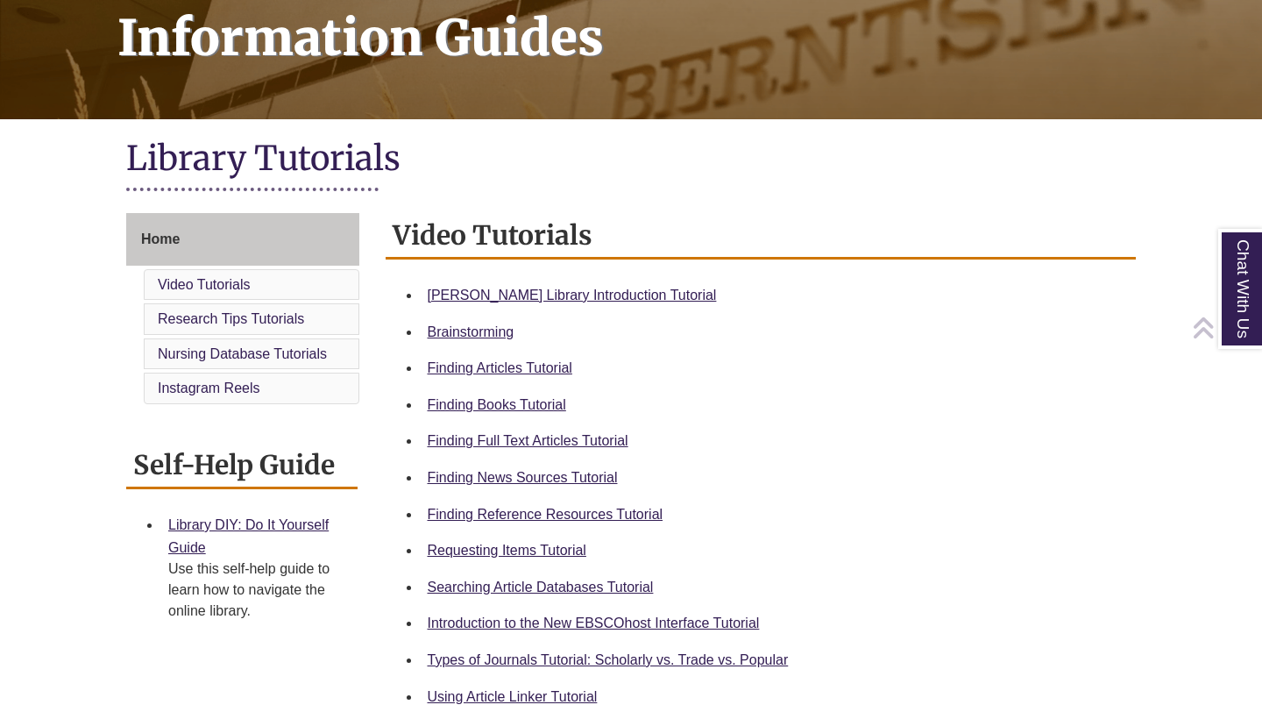
scroll to position [281, 0]
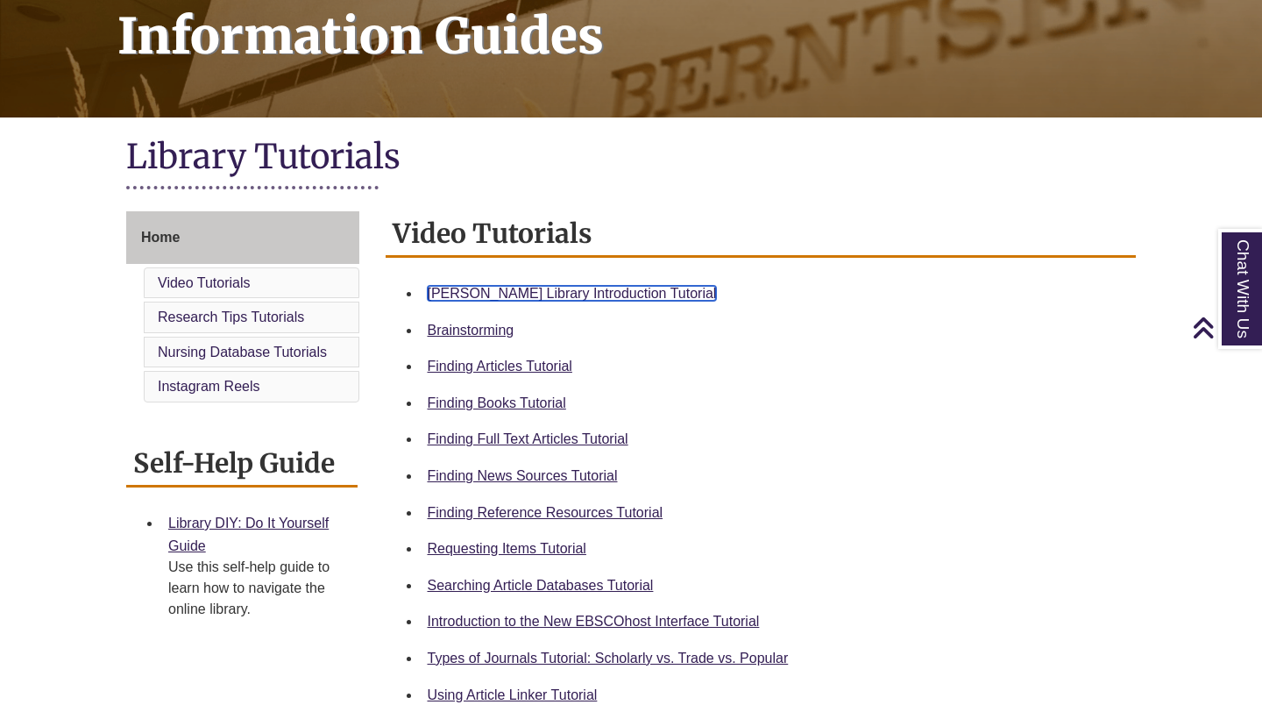
click at [576, 288] on link "[PERSON_NAME] Library Introduction Tutorial" at bounding box center [572, 293] width 289 height 15
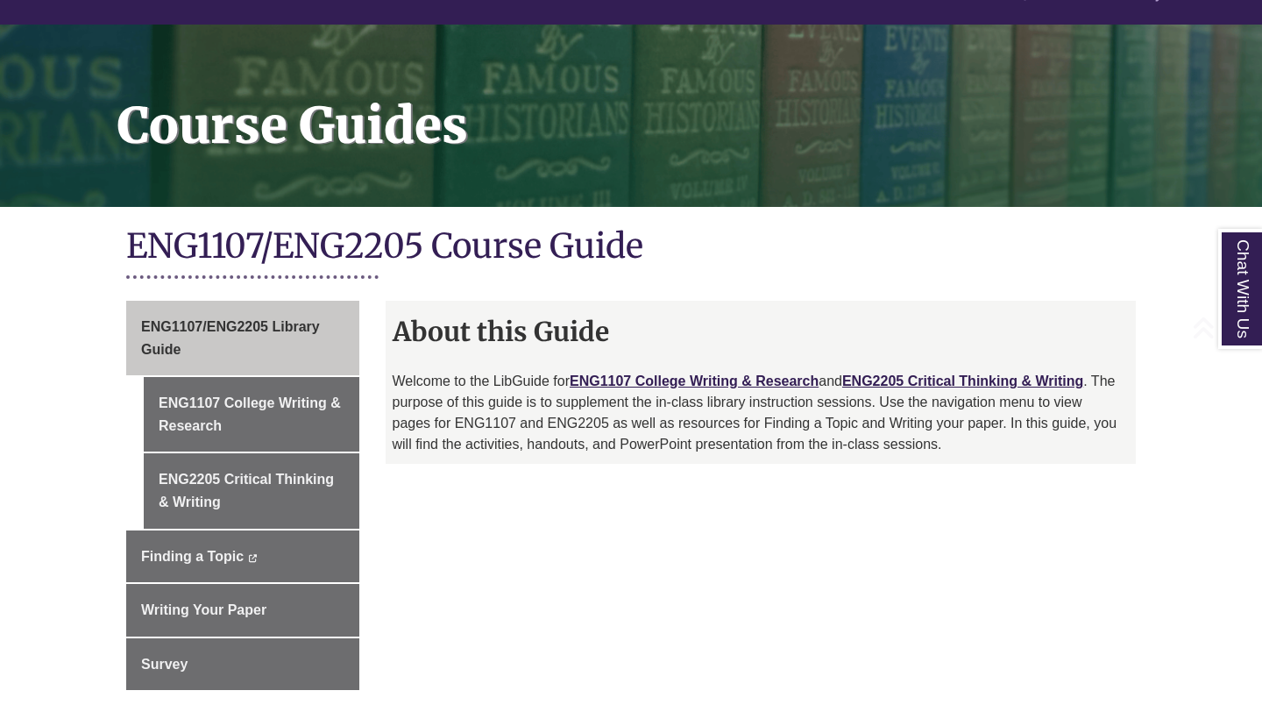
scroll to position [195, 0]
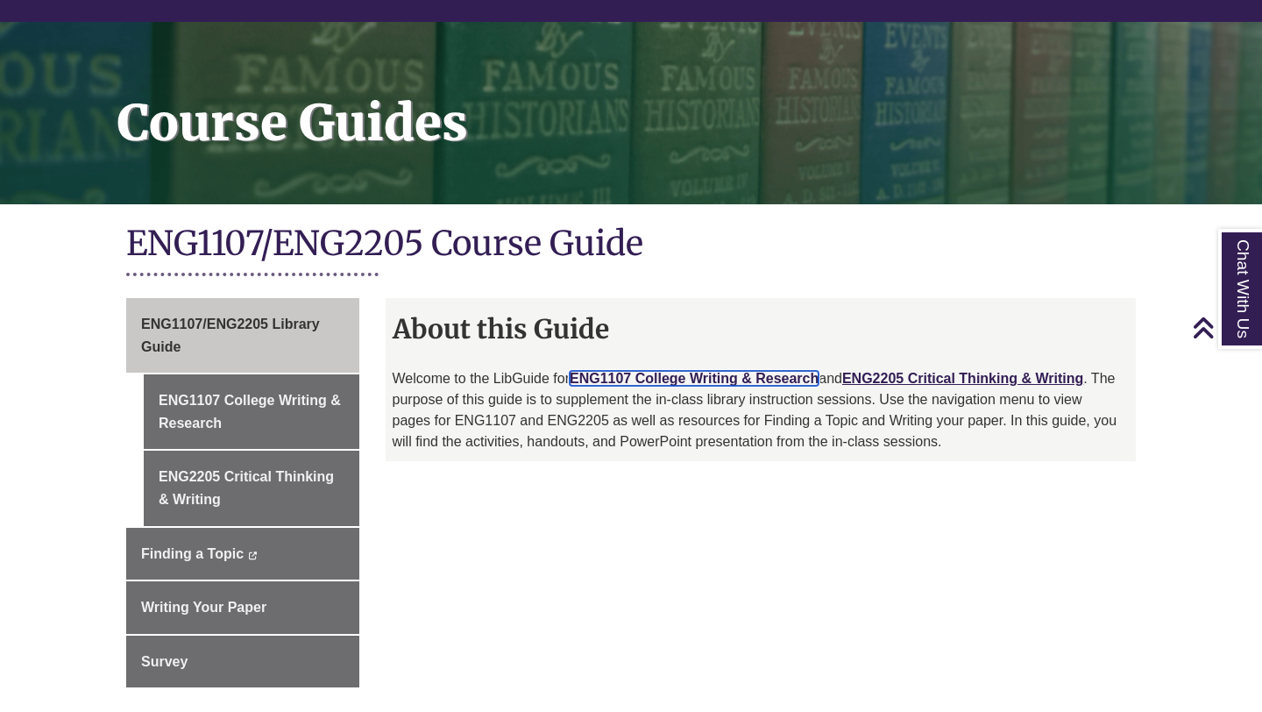
click at [752, 372] on link "ENG1107 College Writing & Research" at bounding box center [694, 378] width 249 height 15
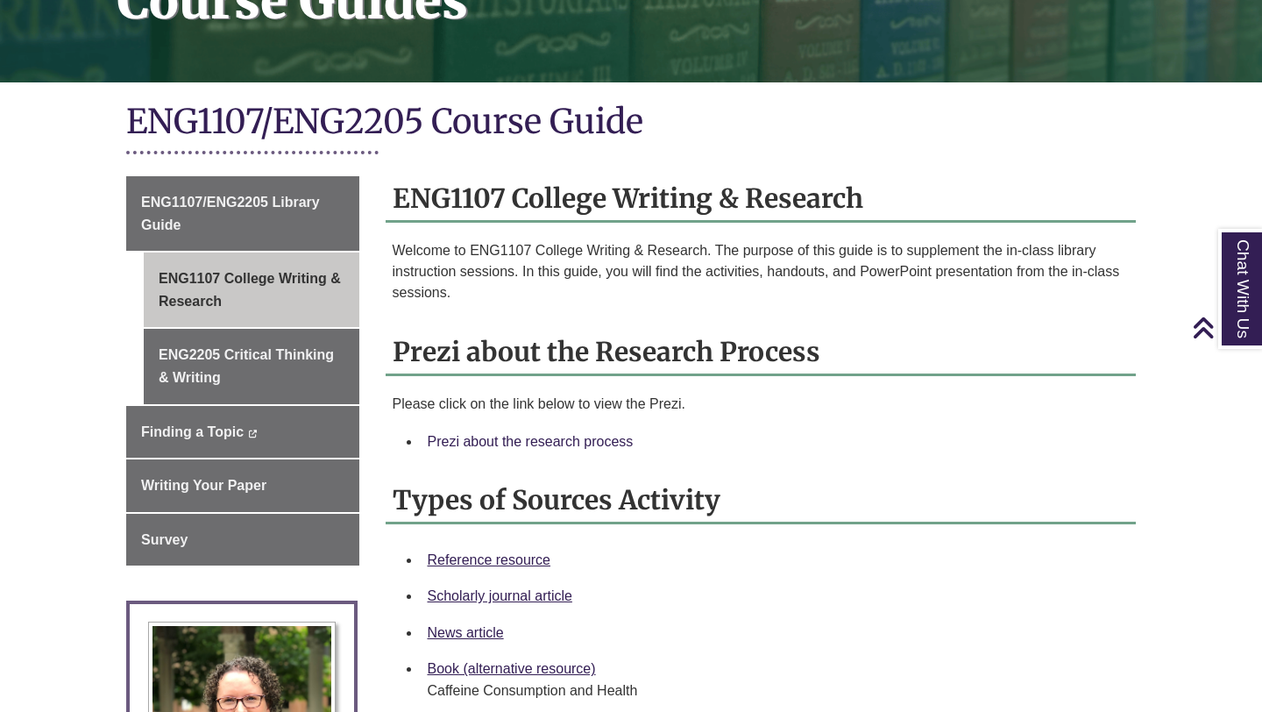
scroll to position [392, 0]
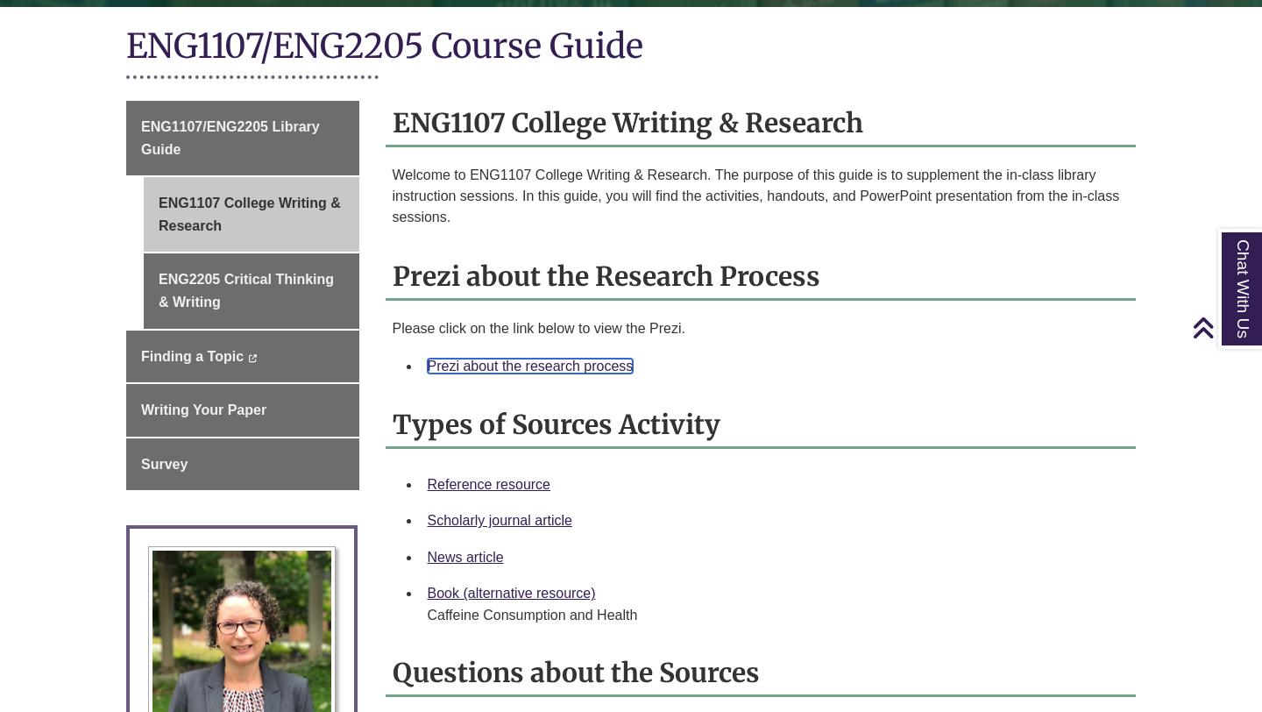
click at [528, 367] on link "Prezi about the research process" at bounding box center [531, 365] width 206 height 15
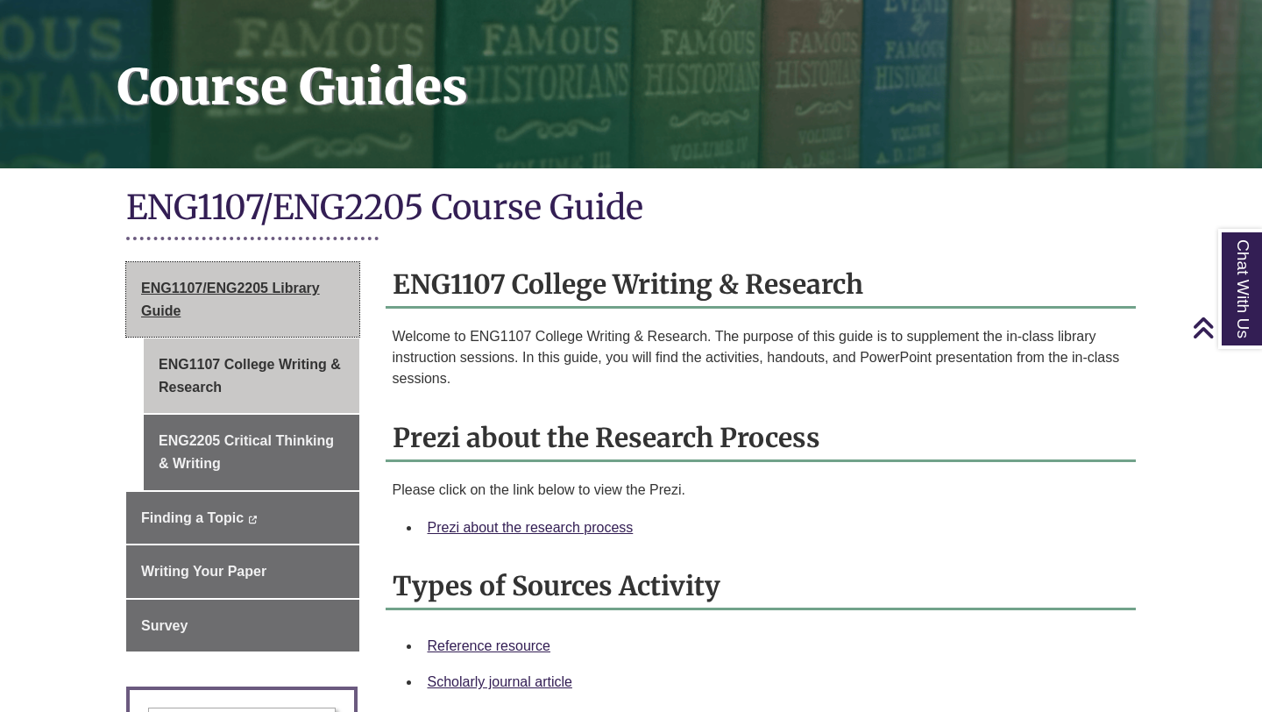
scroll to position [0, 0]
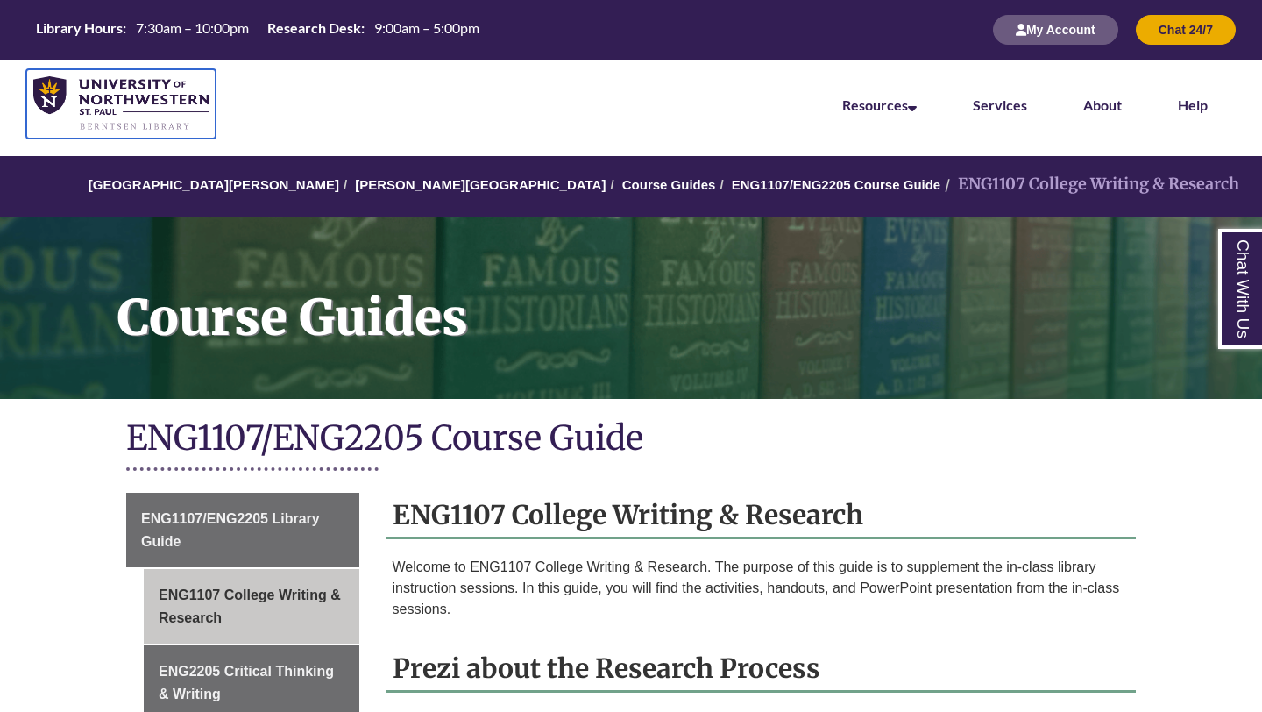
click at [105, 102] on img at bounding box center [120, 103] width 175 height 55
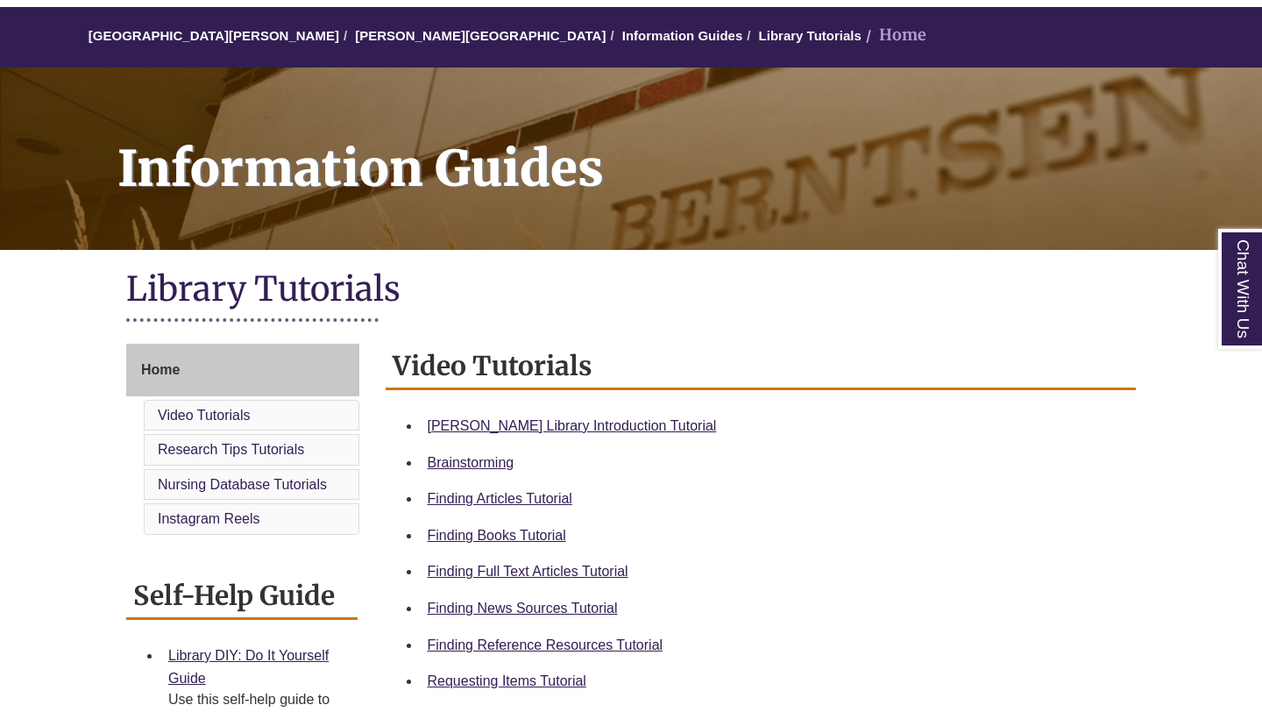
scroll to position [162, 0]
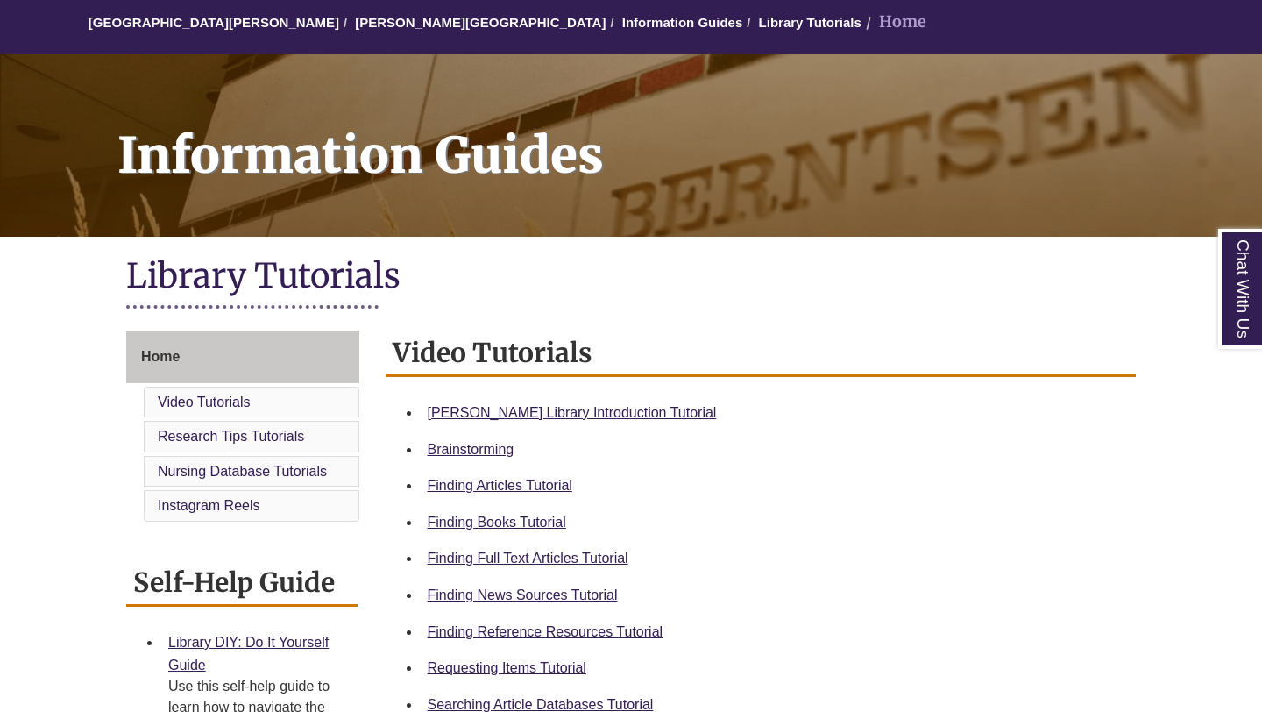
click at [293, 402] on li "Video Tutorials" at bounding box center [252, 403] width 216 height 32
click at [259, 405] on li "Video Tutorials" at bounding box center [252, 403] width 216 height 32
click at [208, 403] on link "Video Tutorials" at bounding box center [204, 401] width 93 height 15
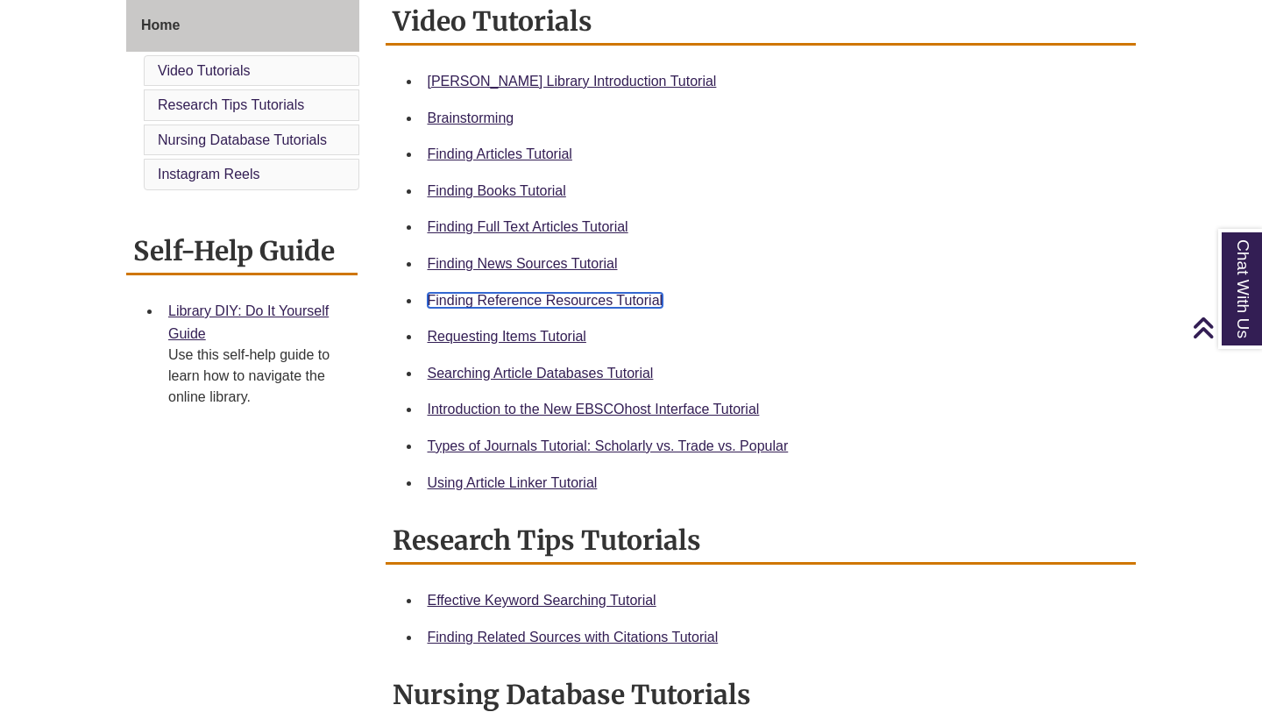
click at [529, 297] on link "Finding Reference Resources Tutorial" at bounding box center [546, 300] width 236 height 15
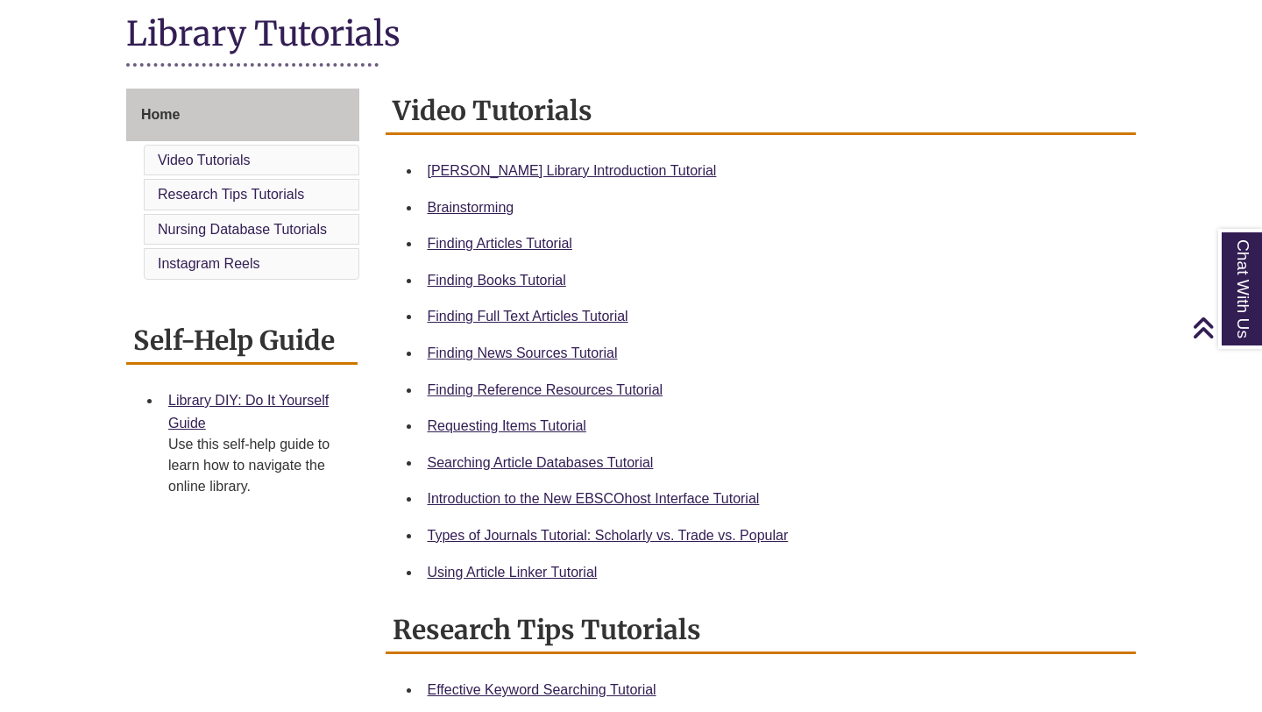
scroll to position [398, 0]
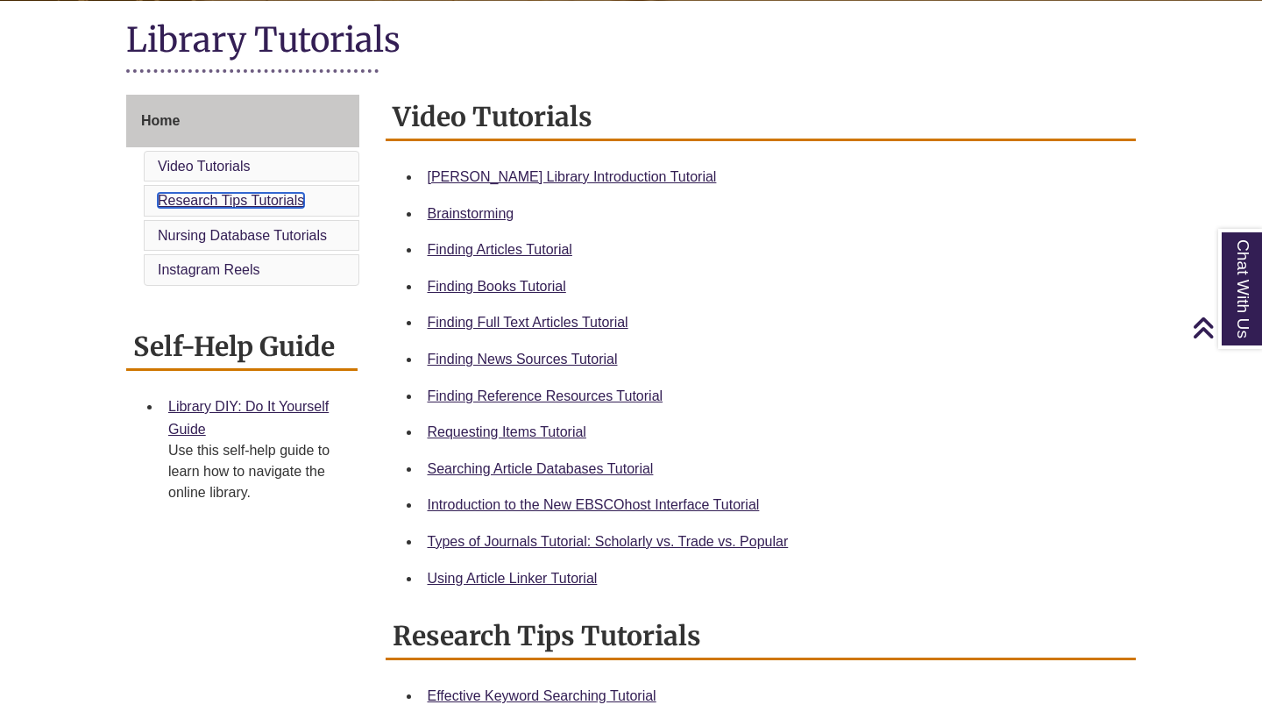
click at [273, 196] on link "Research Tips Tutorials" at bounding box center [231, 200] width 146 height 15
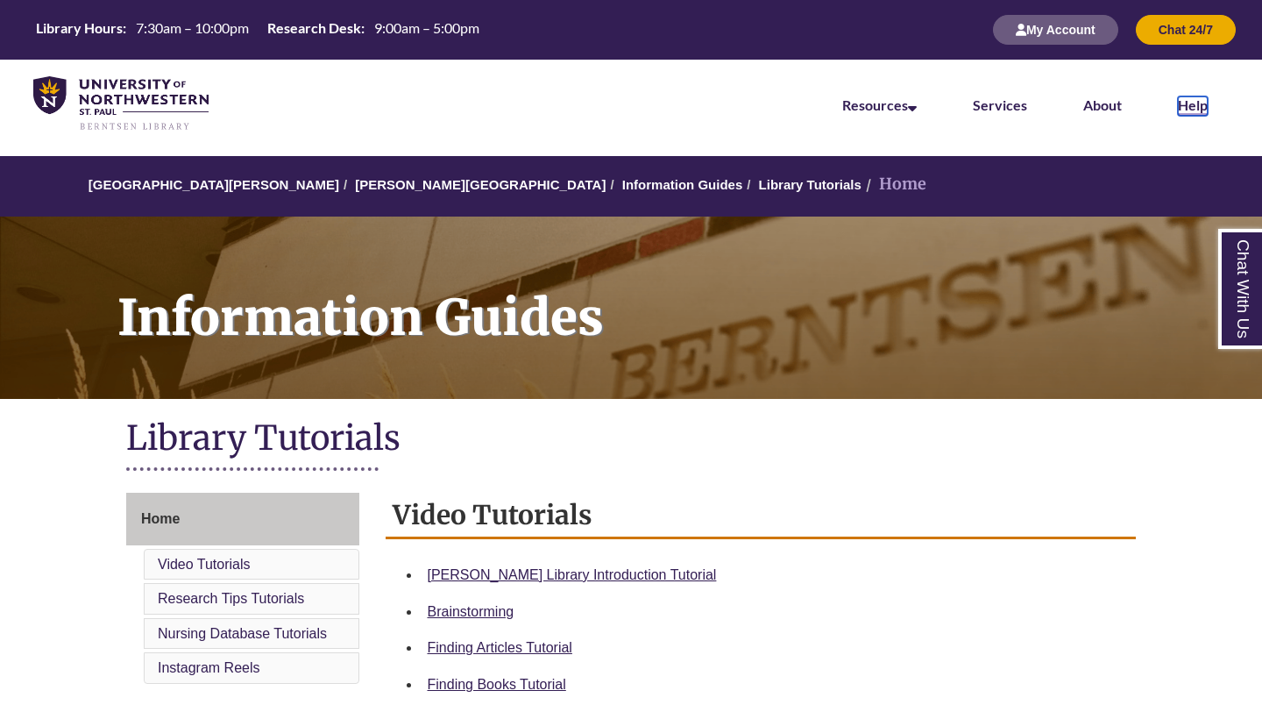
click at [1204, 104] on link "Help" at bounding box center [1193, 105] width 30 height 19
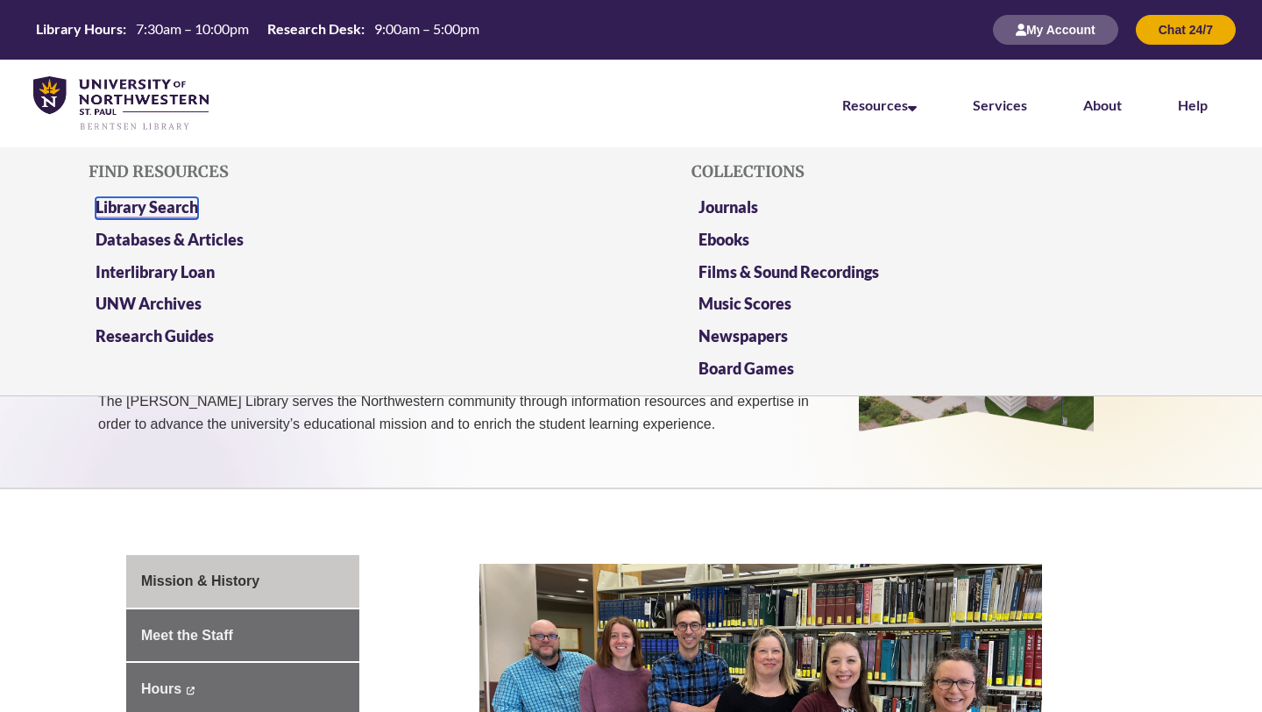
click at [188, 209] on link "Library Search" at bounding box center [147, 208] width 103 height 22
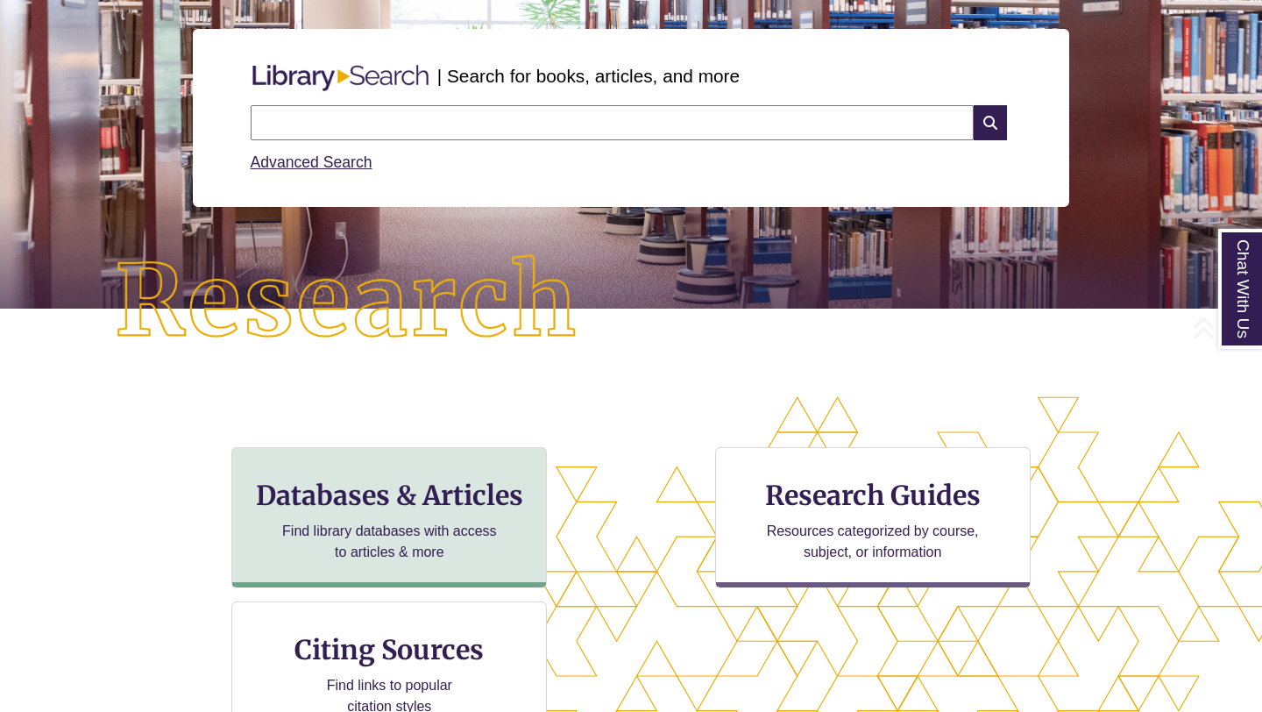
scroll to position [204, 0]
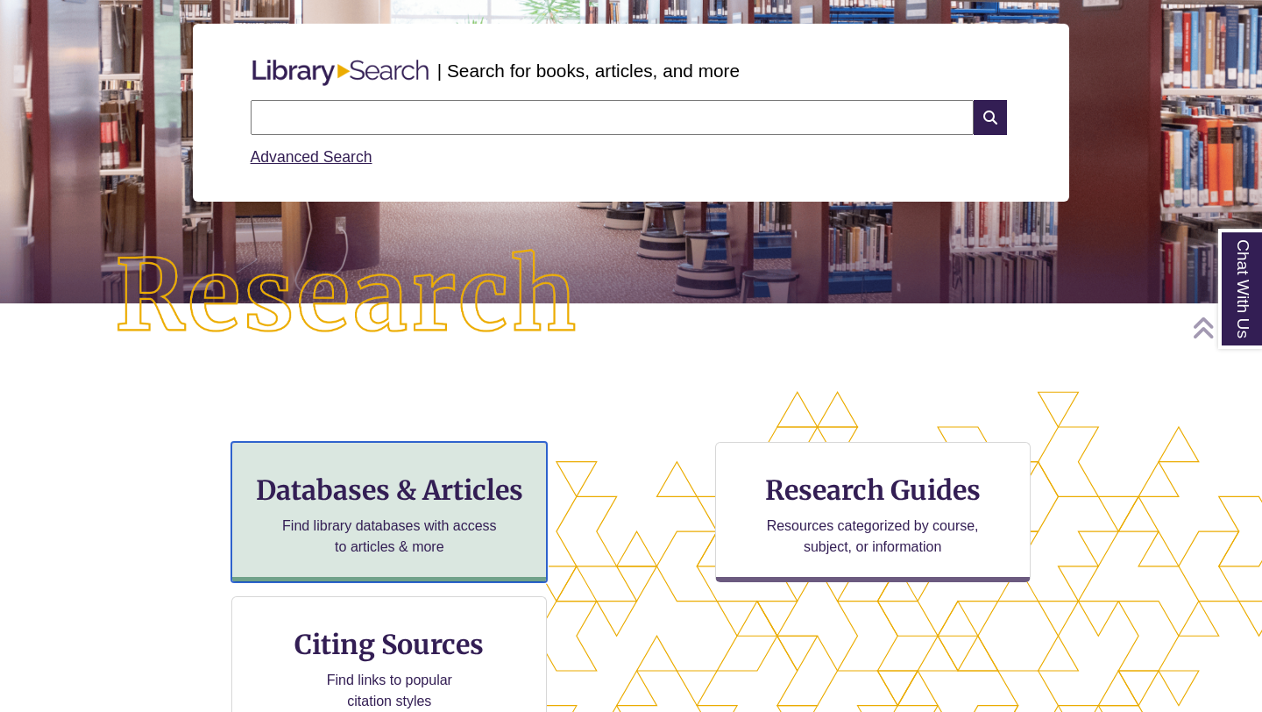
click at [430, 515] on p "Find library databases with access to articles & more" at bounding box center [389, 536] width 229 height 42
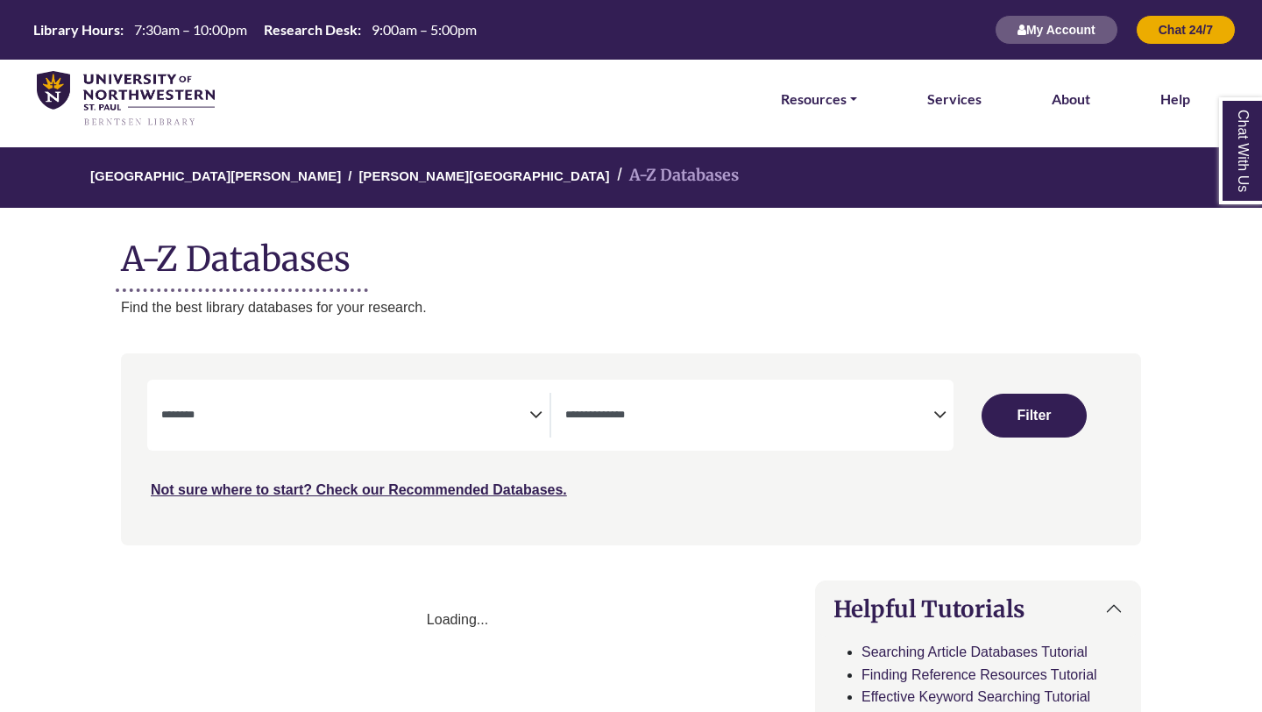
select select "Database Subject Filter"
select select "Database Types Filter"
select select "Database Subject Filter"
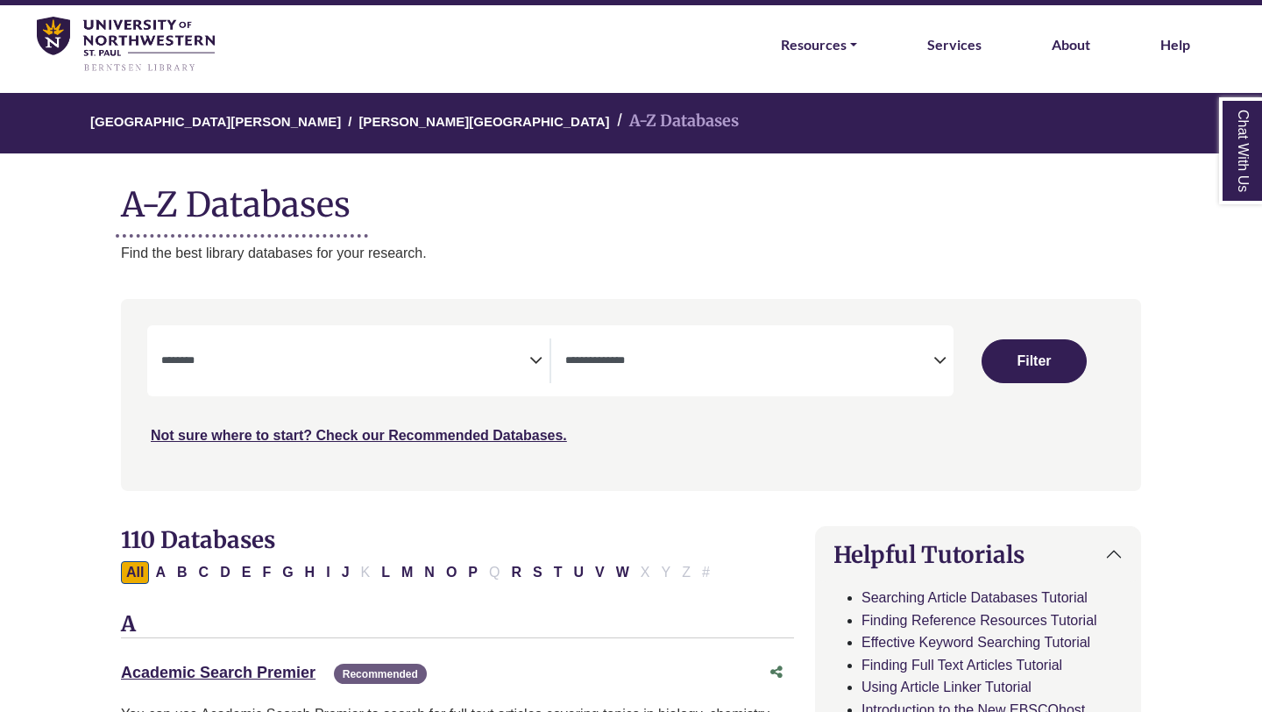
scroll to position [117, 0]
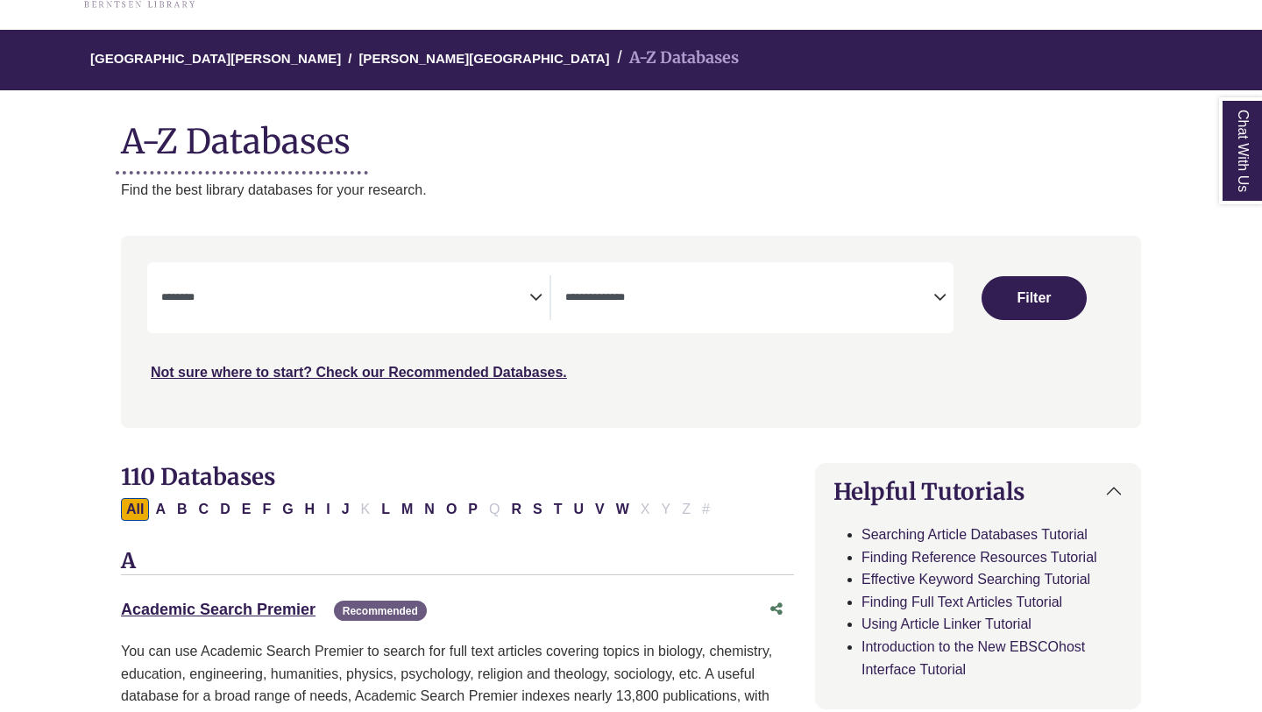
click at [529, 297] on icon "Search filters" at bounding box center [535, 294] width 13 height 26
click at [942, 297] on icon "Search filters" at bounding box center [939, 294] width 13 height 26
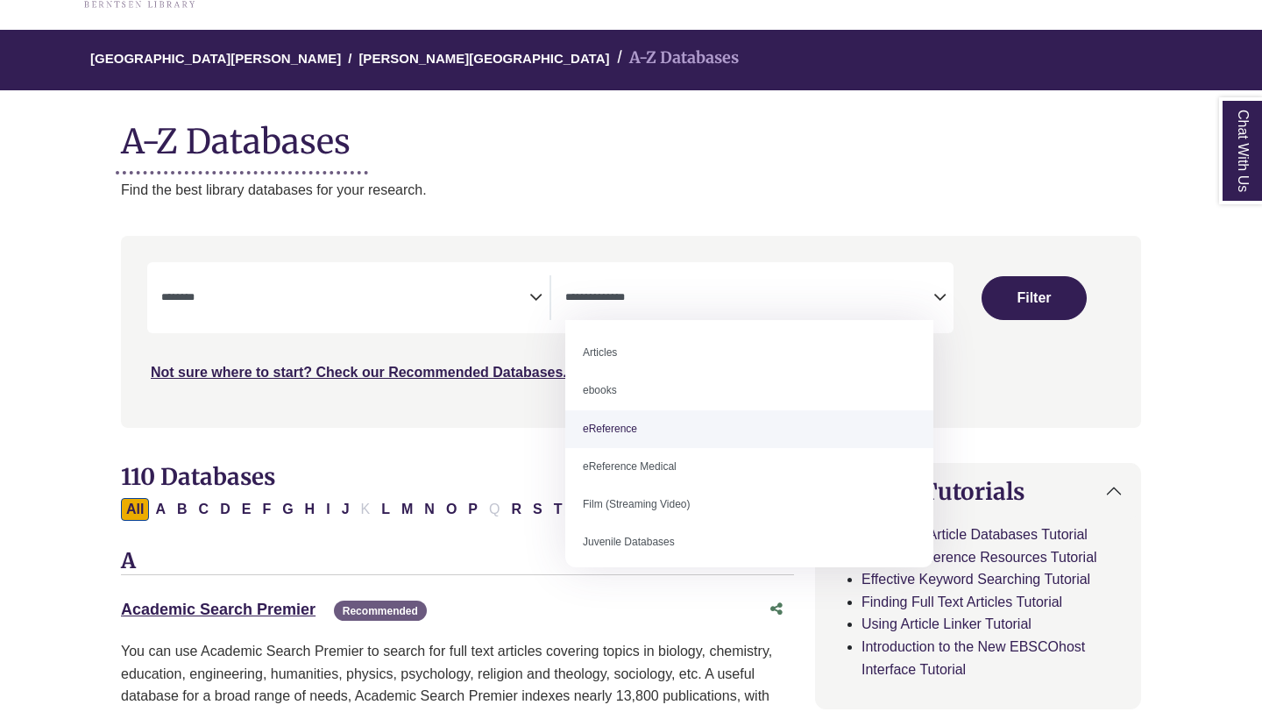
select select "*****"
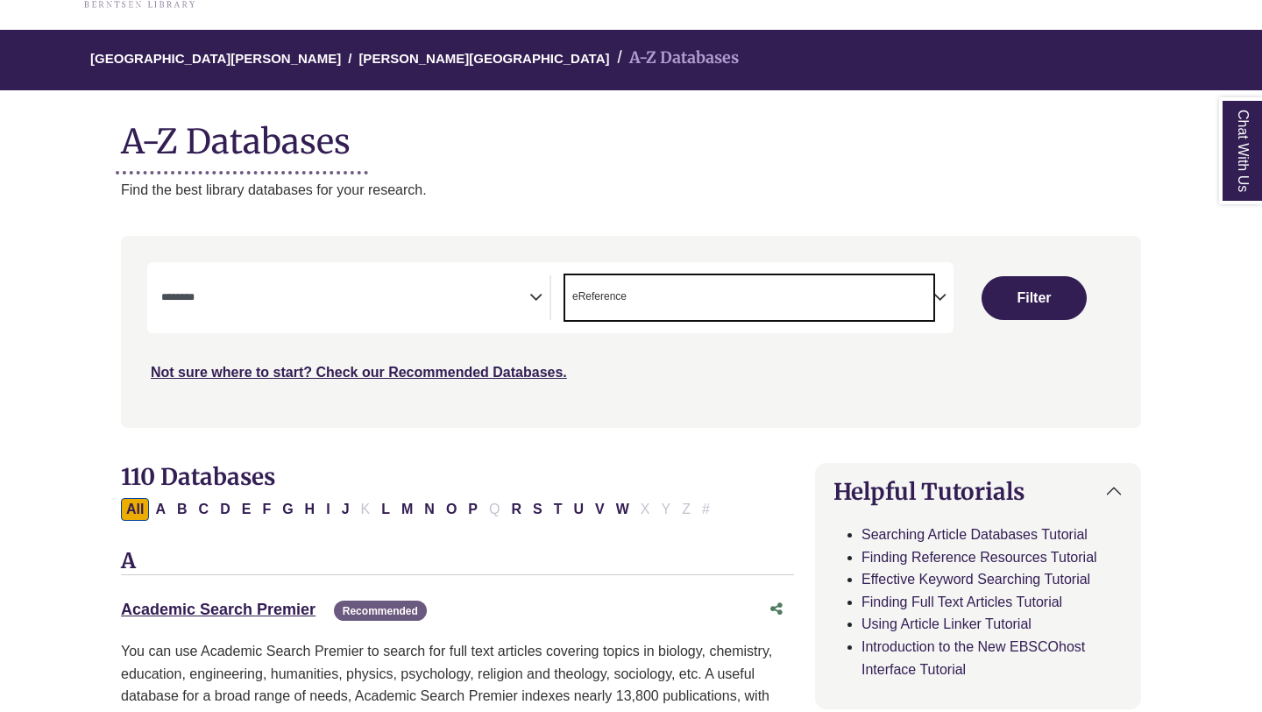
scroll to position [34, 0]
click at [518, 298] on textarea "Search" at bounding box center [345, 299] width 368 height 14
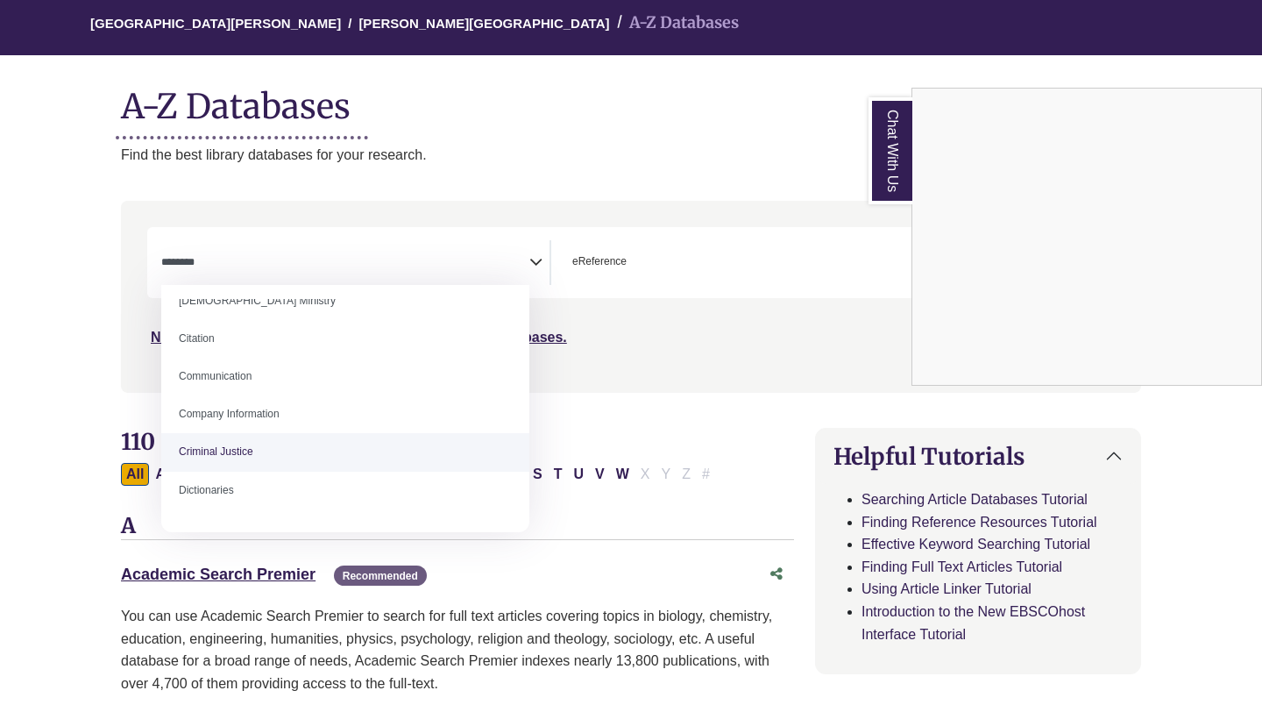
scroll to position [0, 0]
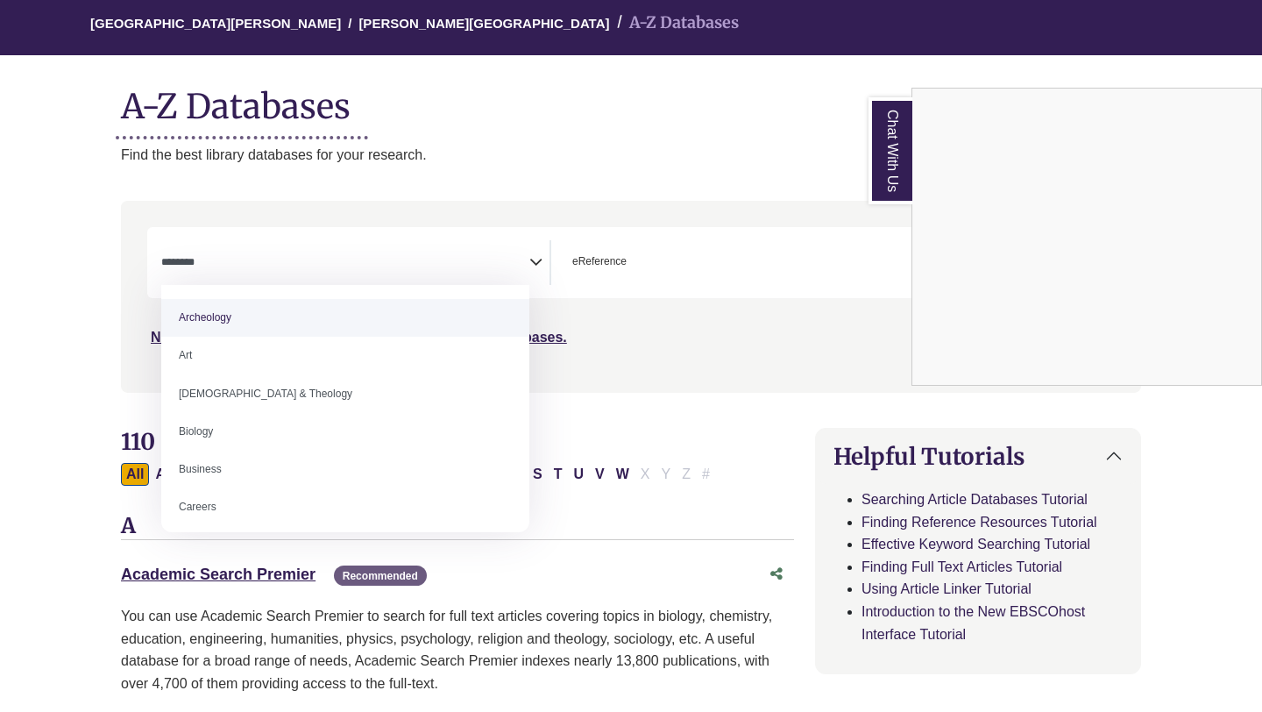
click at [341, 210] on div "Chat With Us" at bounding box center [631, 356] width 1262 height 712
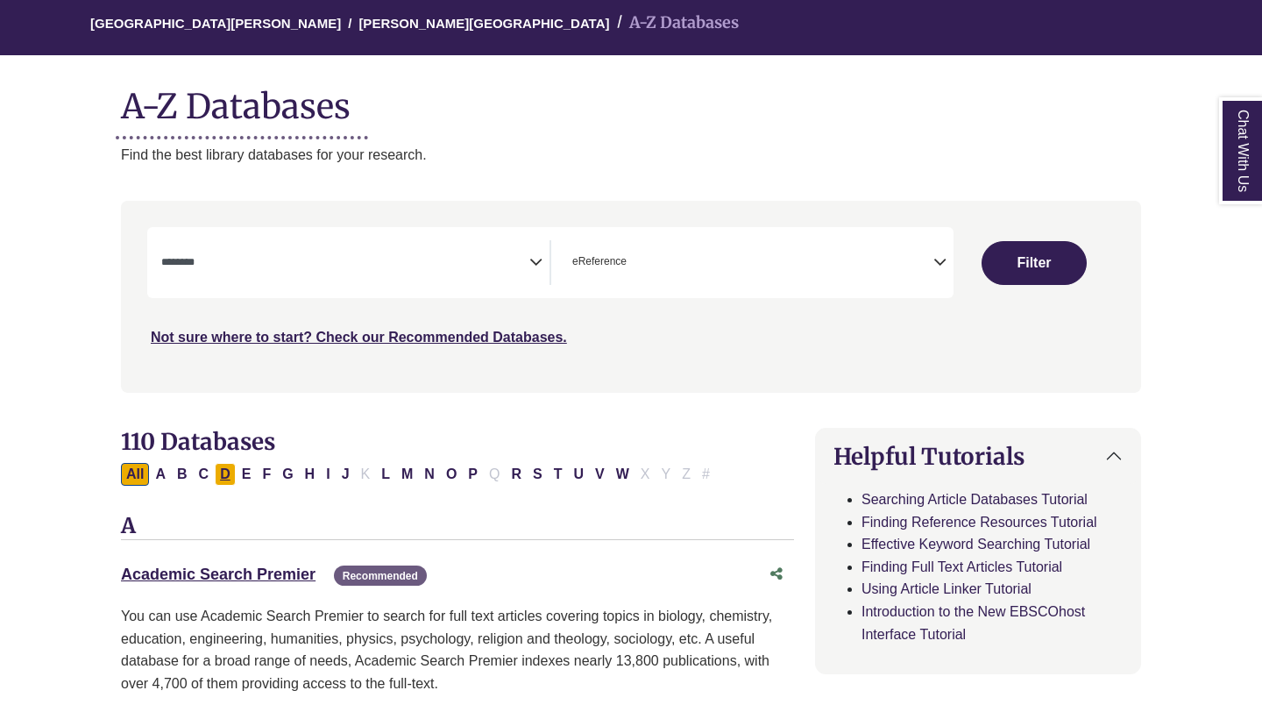
click at [220, 478] on button "D" at bounding box center [225, 474] width 21 height 23
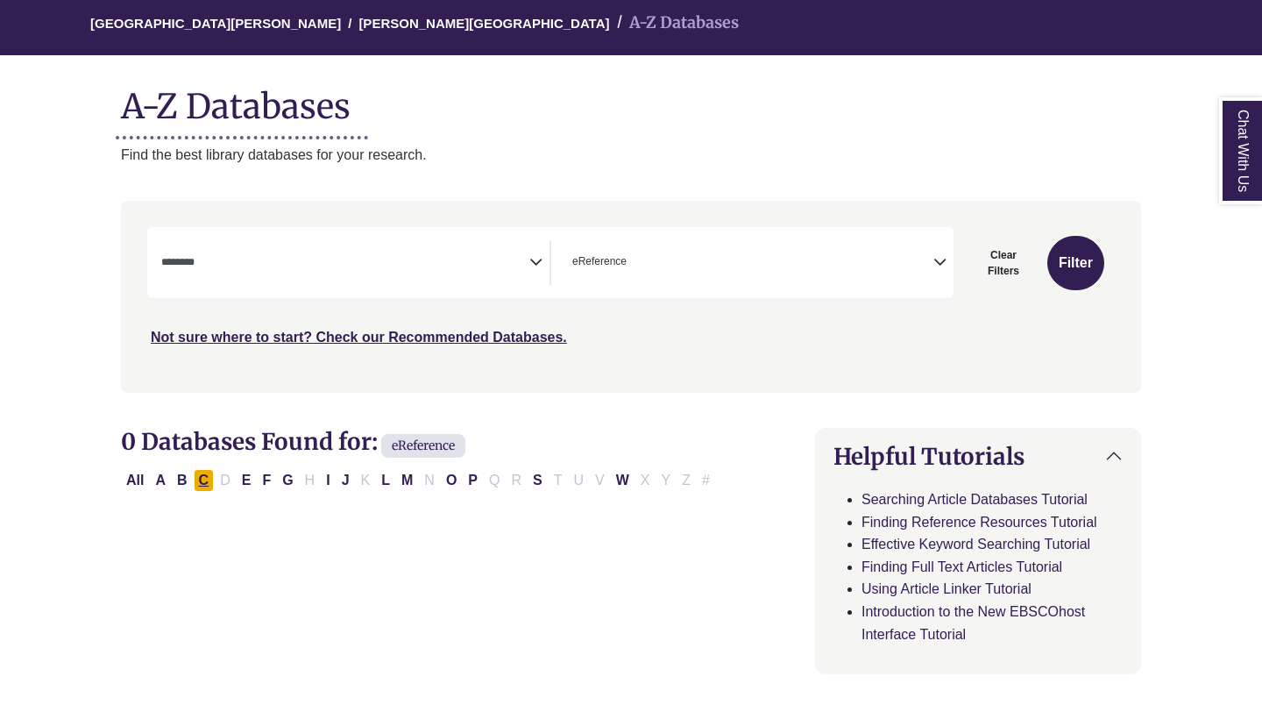
click at [202, 479] on button "C" at bounding box center [204, 480] width 21 height 23
select select "Database Subject Filter"
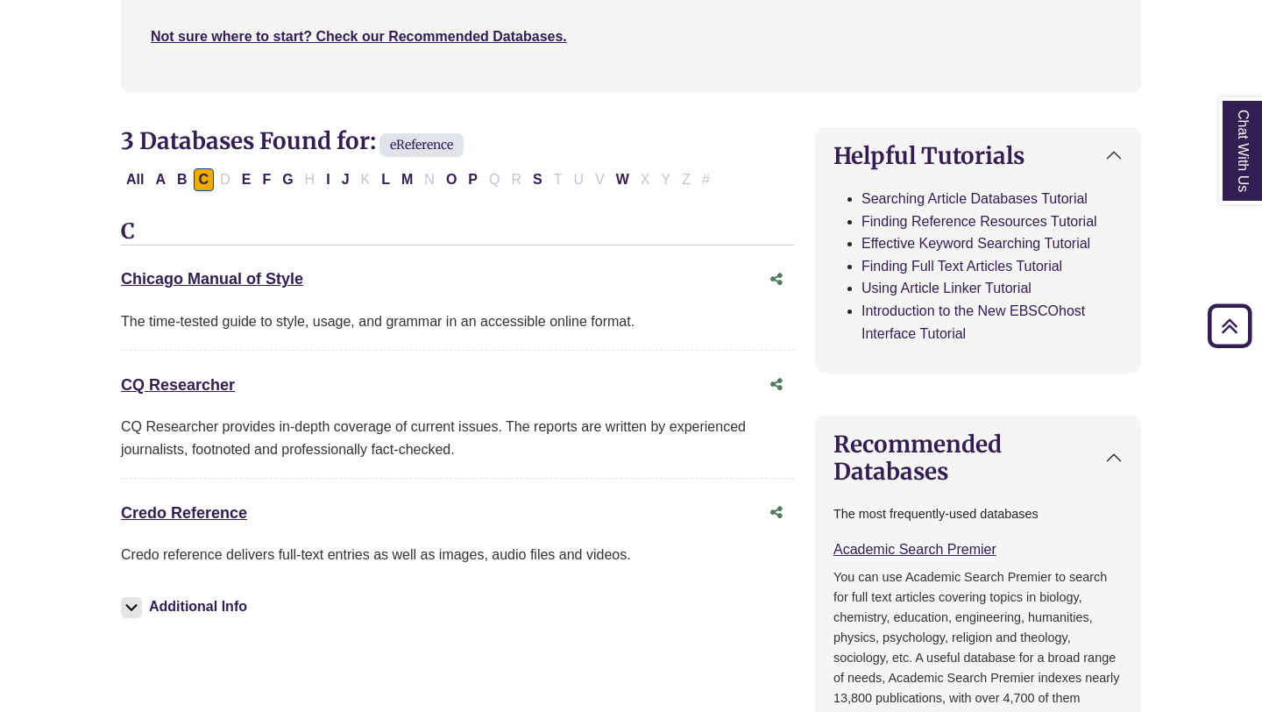
scroll to position [460, 0]
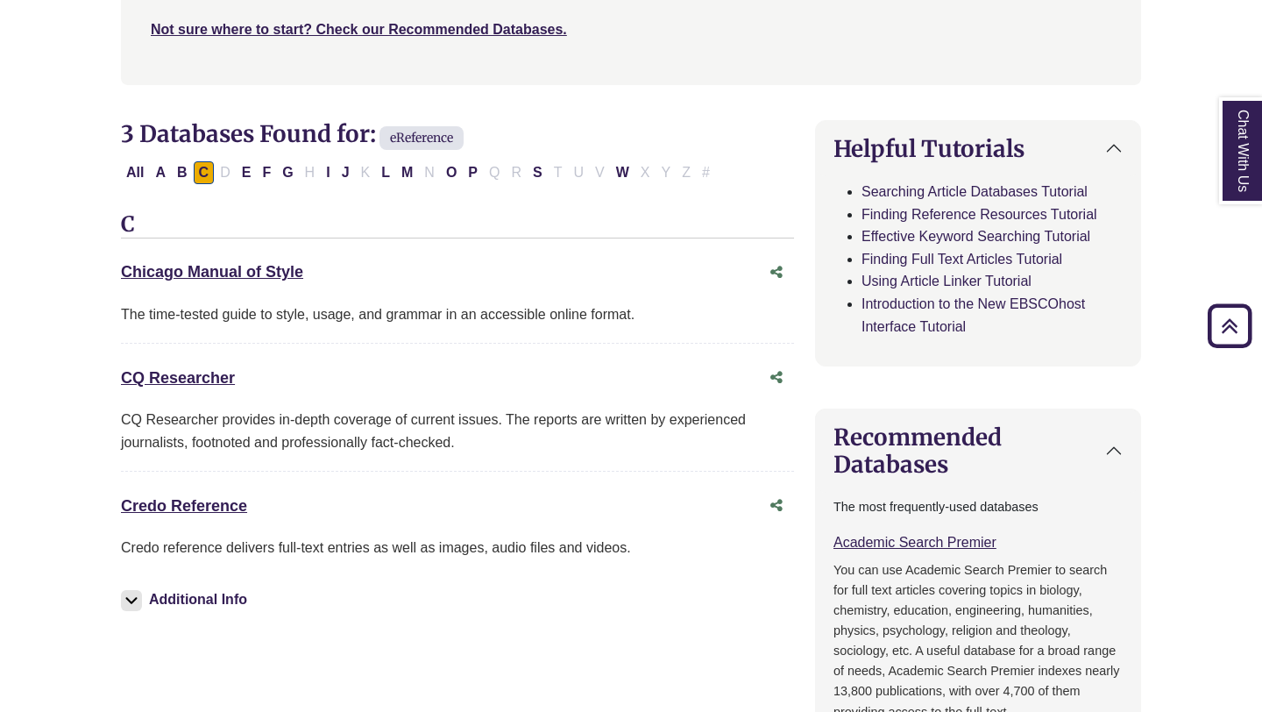
click at [125, 602] on img at bounding box center [131, 600] width 21 height 21
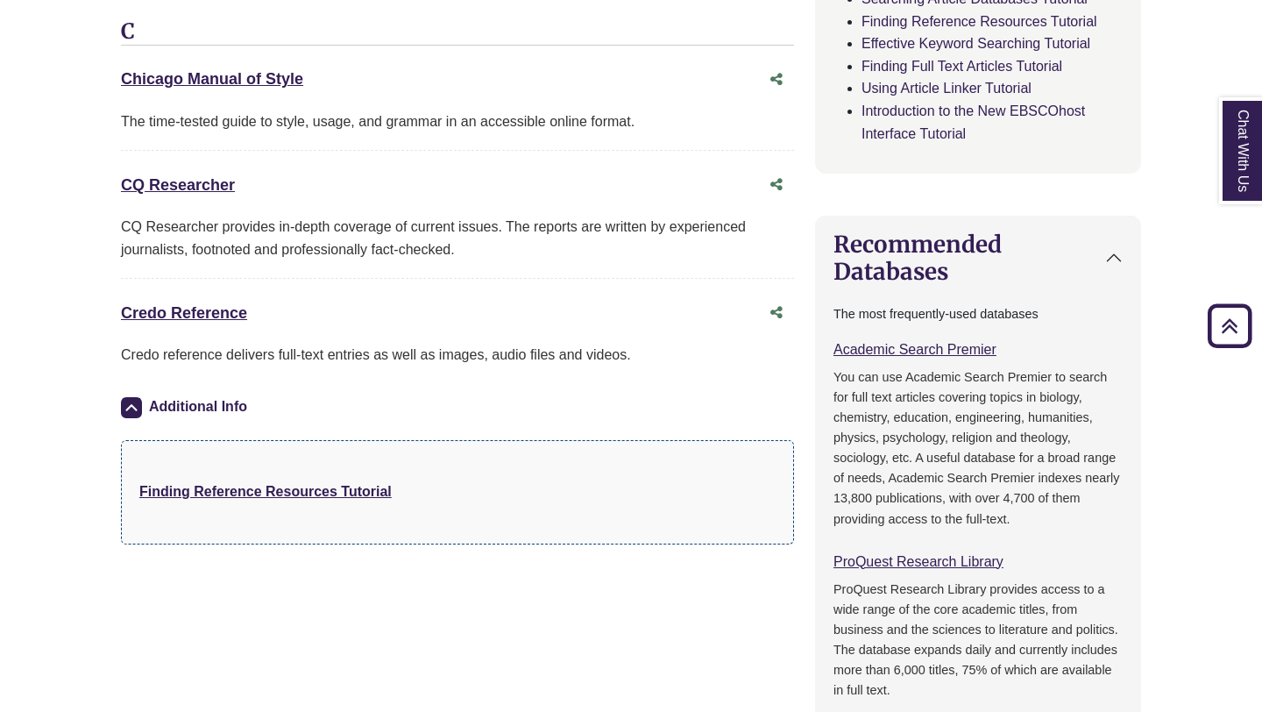
scroll to position [655, 0]
click at [315, 492] on strong "Finding Reference Resources Tutorial" at bounding box center [265, 489] width 252 height 15
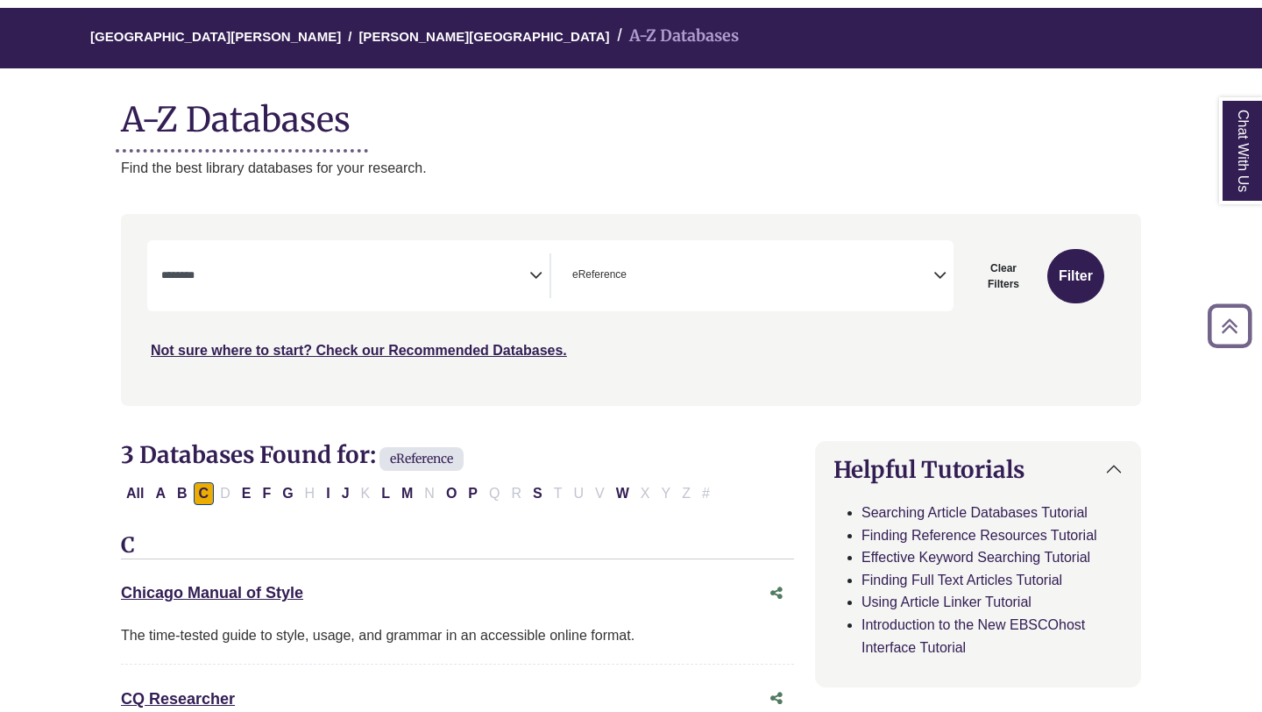
scroll to position [137, 0]
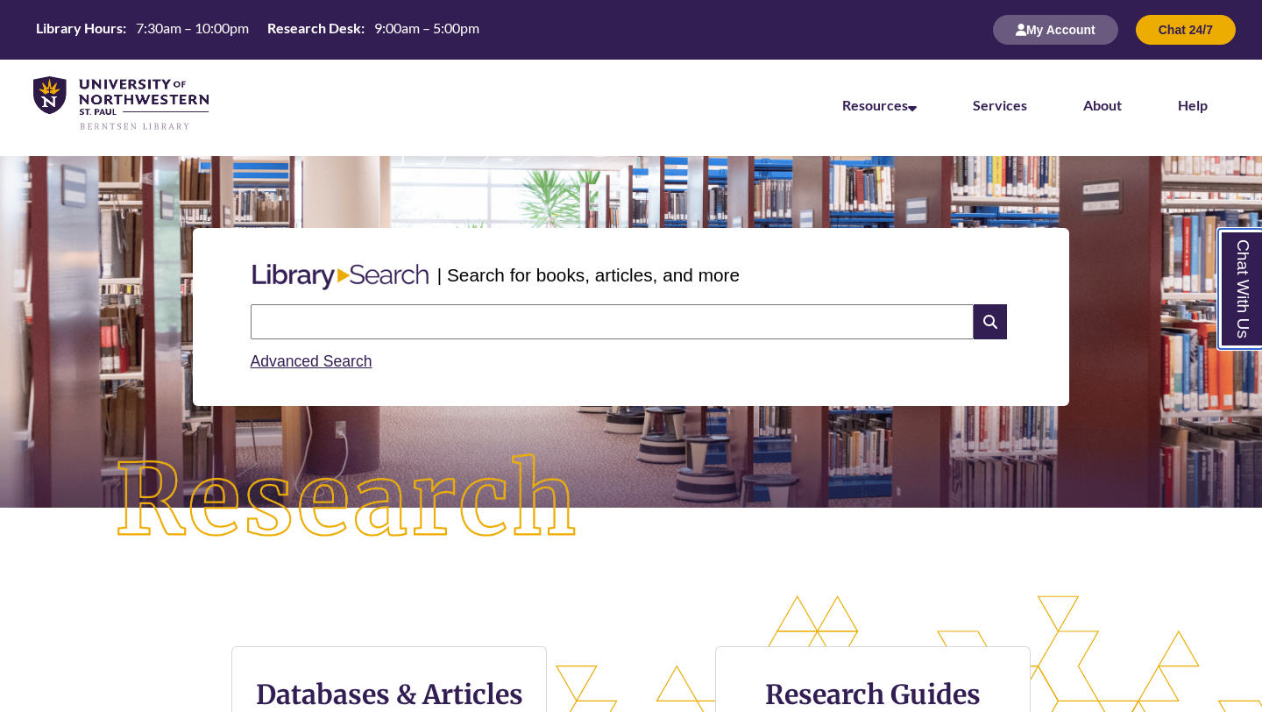
click at [1249, 286] on link "Chat With Us" at bounding box center [1240, 289] width 45 height 120
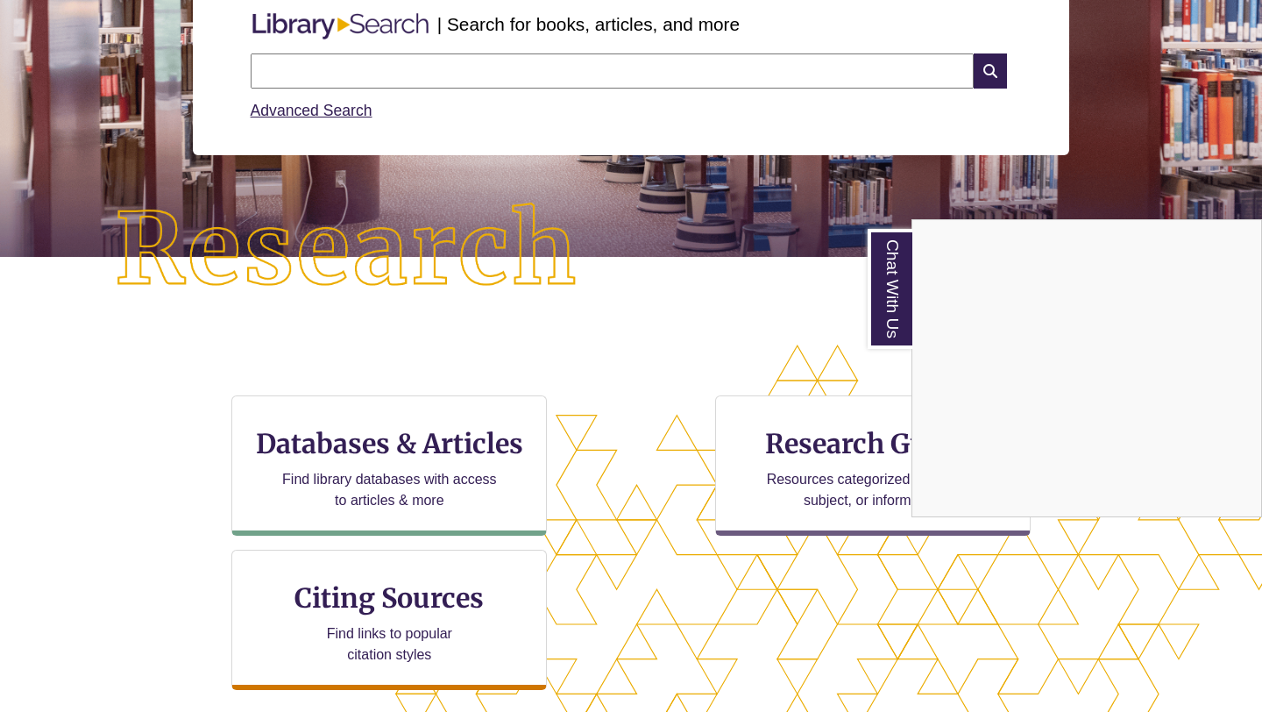
scroll to position [260, 0]
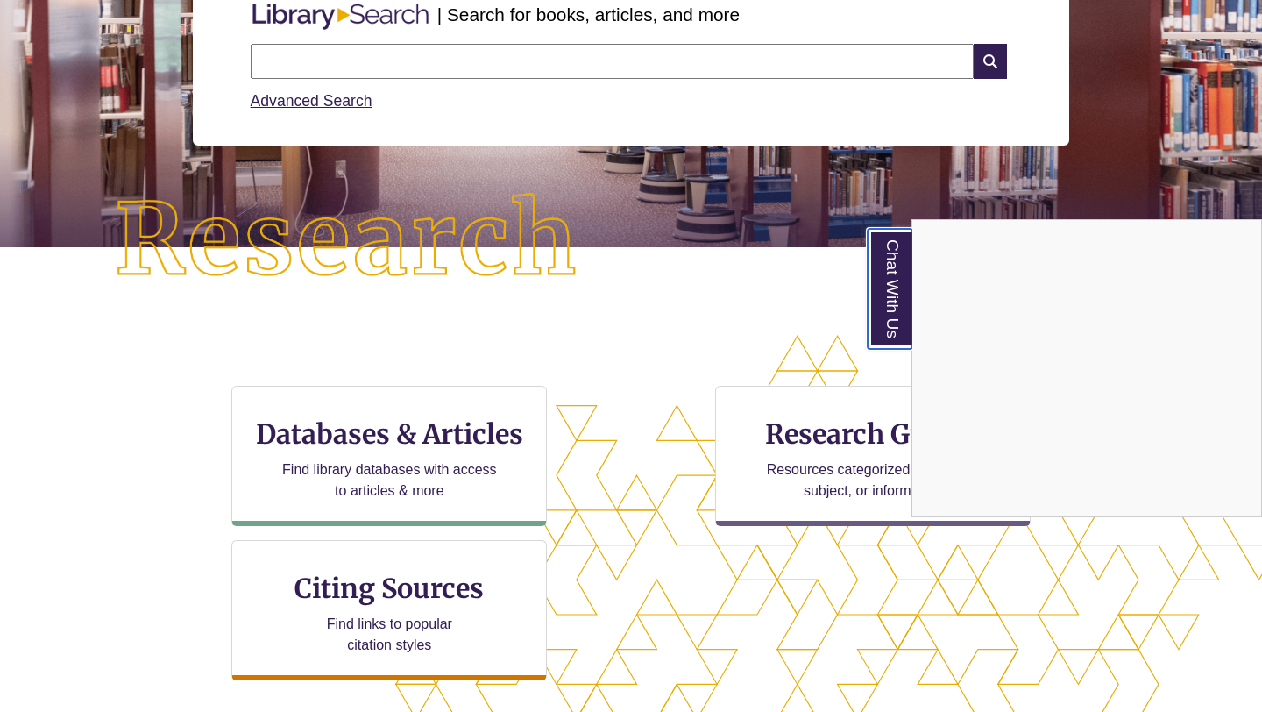
click at [898, 288] on link "Chat With Us" at bounding box center [890, 289] width 45 height 120
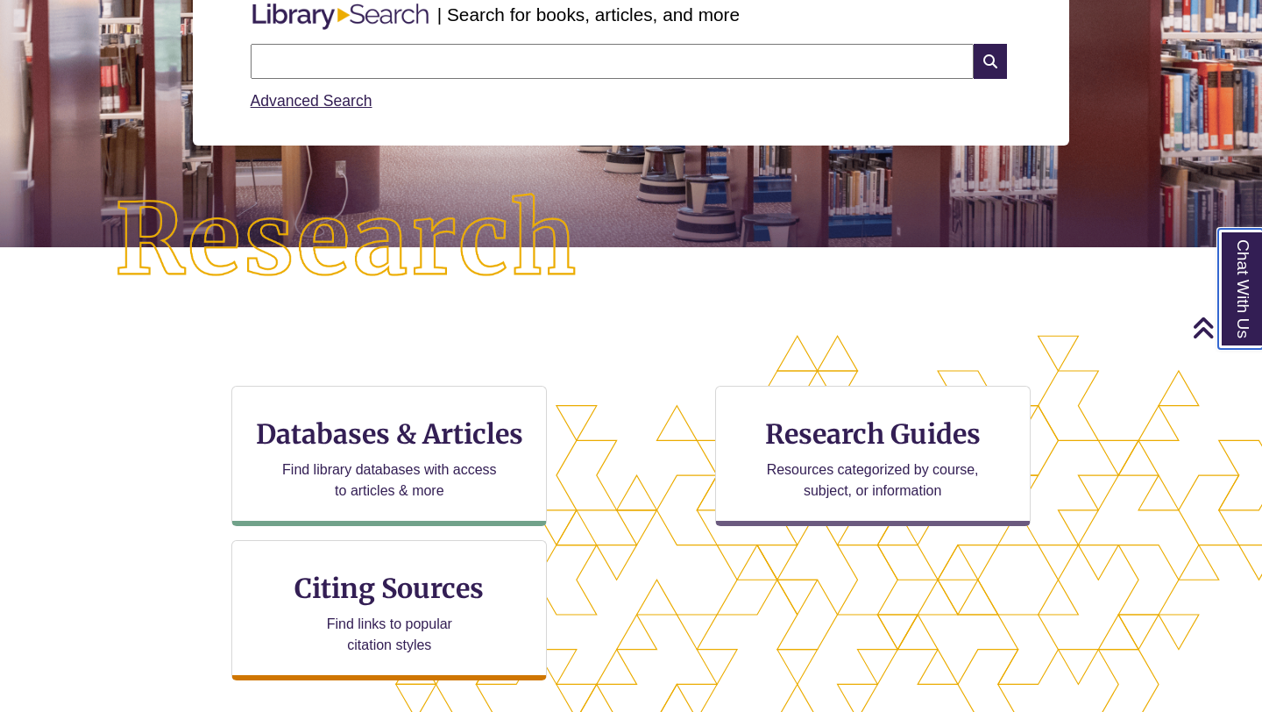
click at [1242, 287] on link "Chat With Us" at bounding box center [1240, 289] width 45 height 120
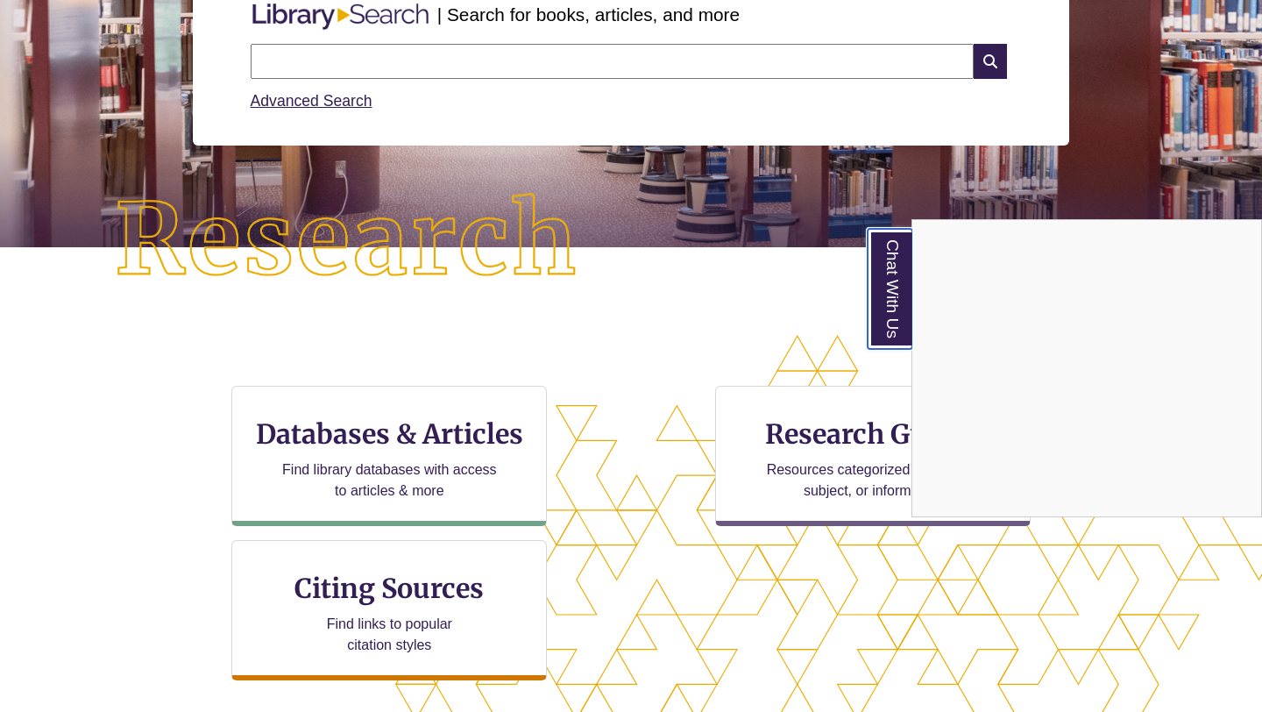
click at [875, 301] on link "Chat With Us" at bounding box center [890, 289] width 45 height 120
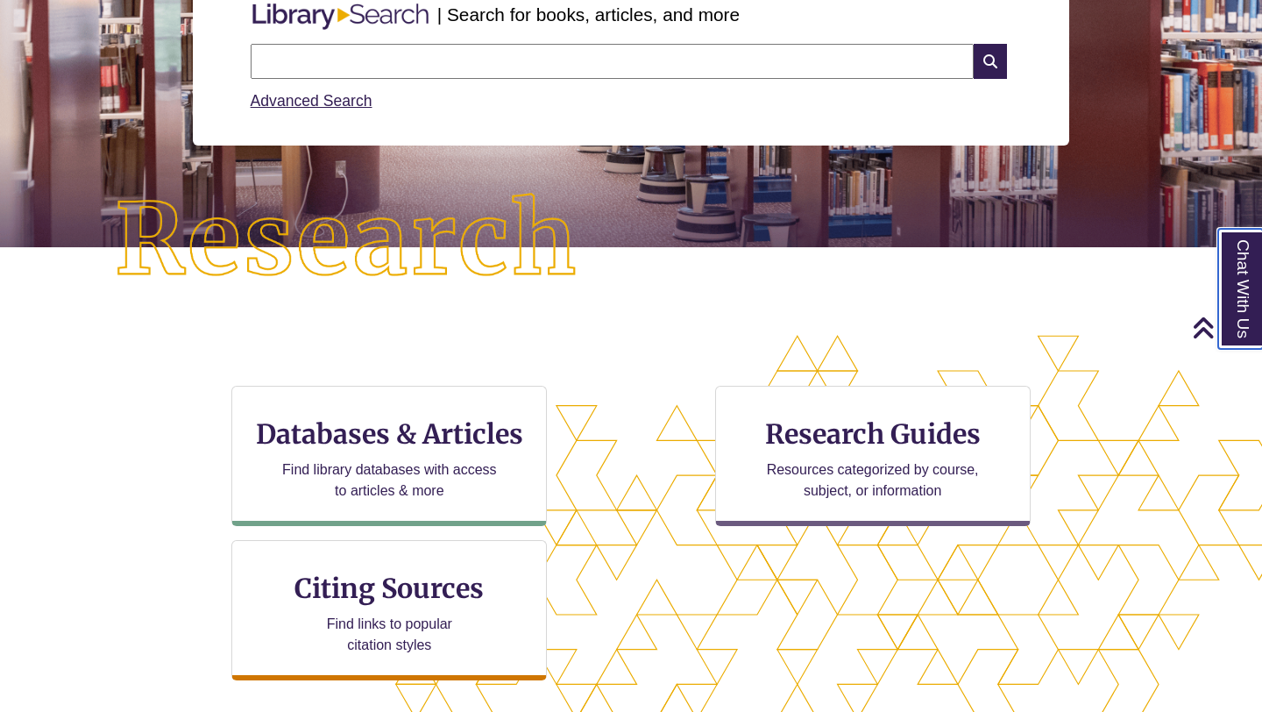
click at [1245, 289] on link "Chat With Us" at bounding box center [1240, 289] width 45 height 120
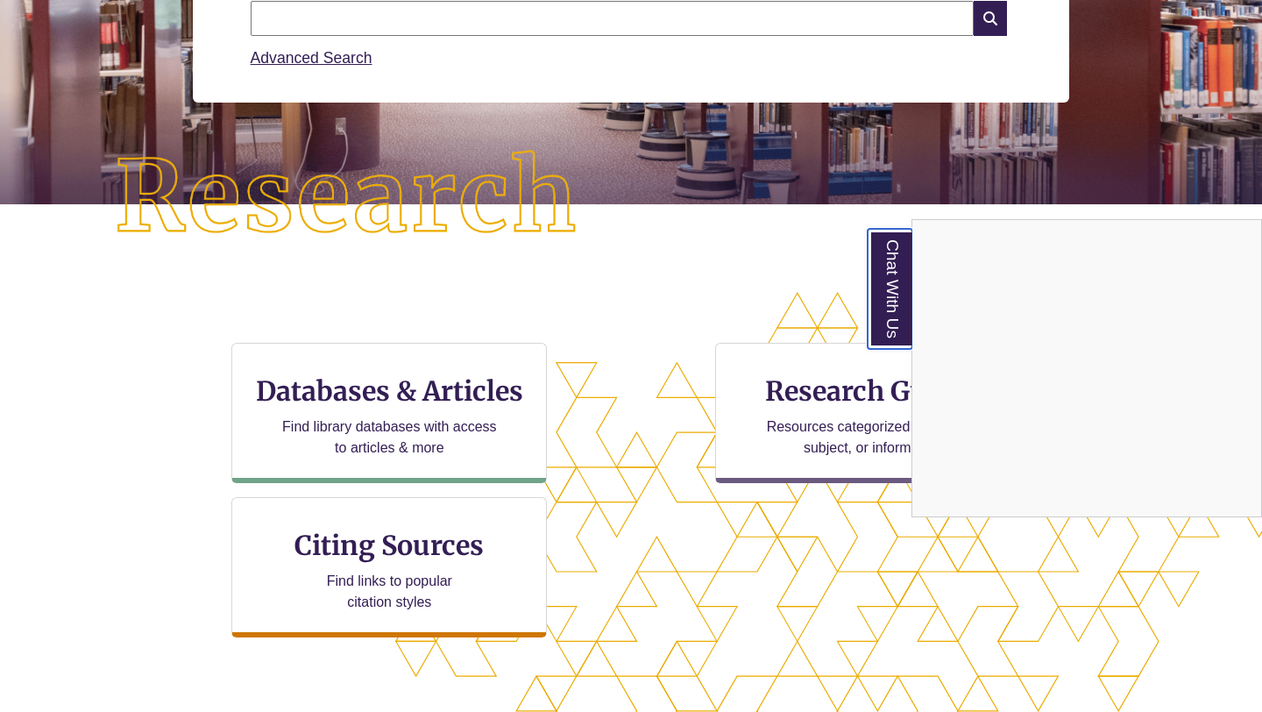
scroll to position [293, 0]
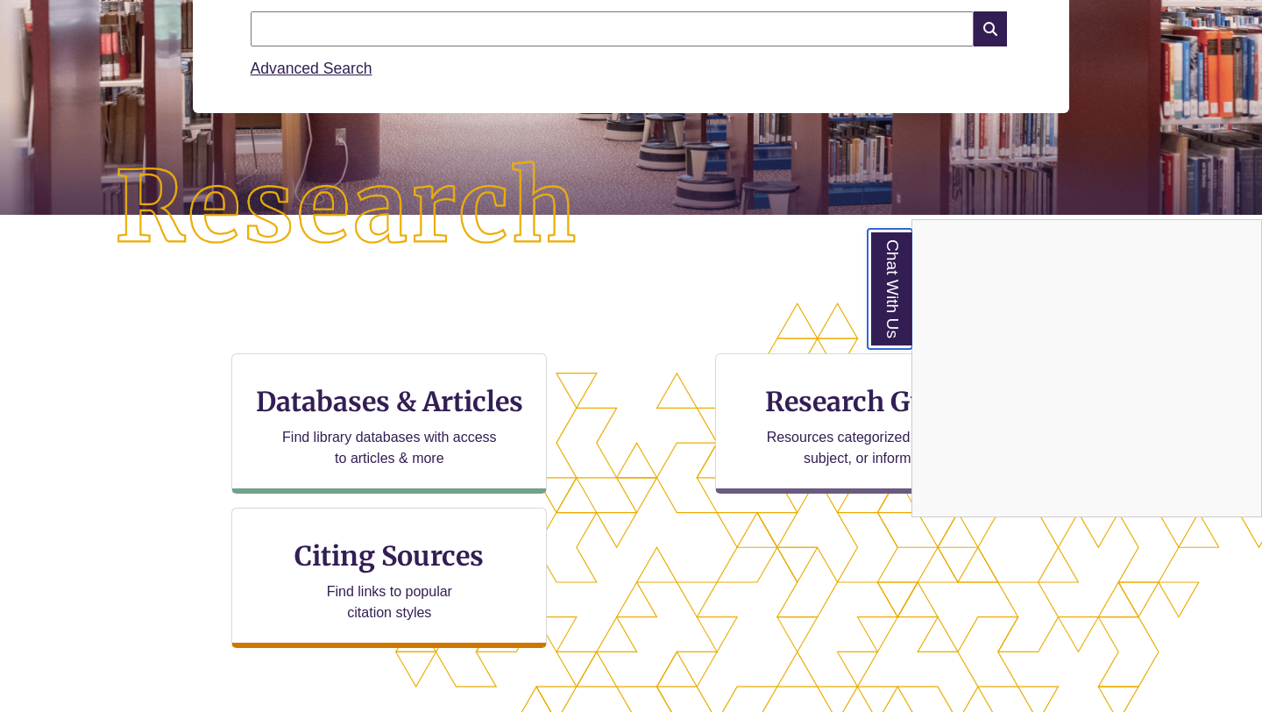
click at [893, 271] on link "Chat With Us" at bounding box center [890, 289] width 45 height 120
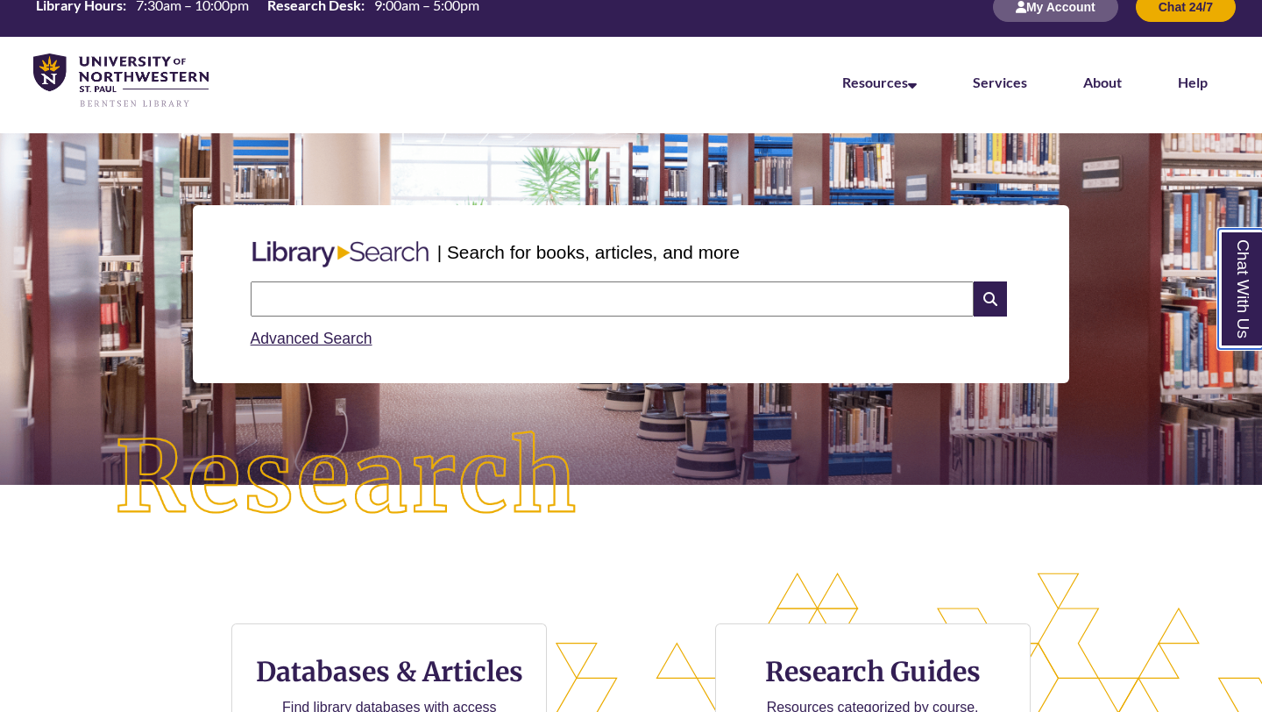
scroll to position [43, 0]
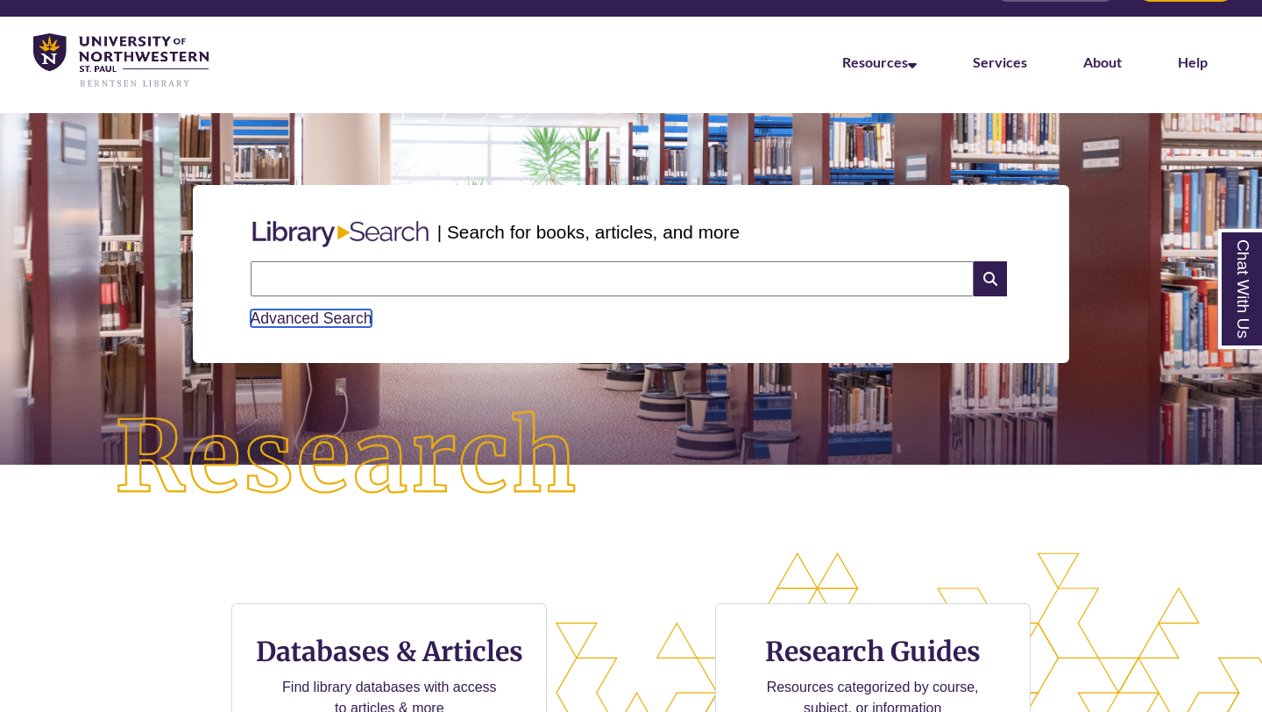
click at [334, 320] on link "Advanced Search" at bounding box center [312, 318] width 122 height 18
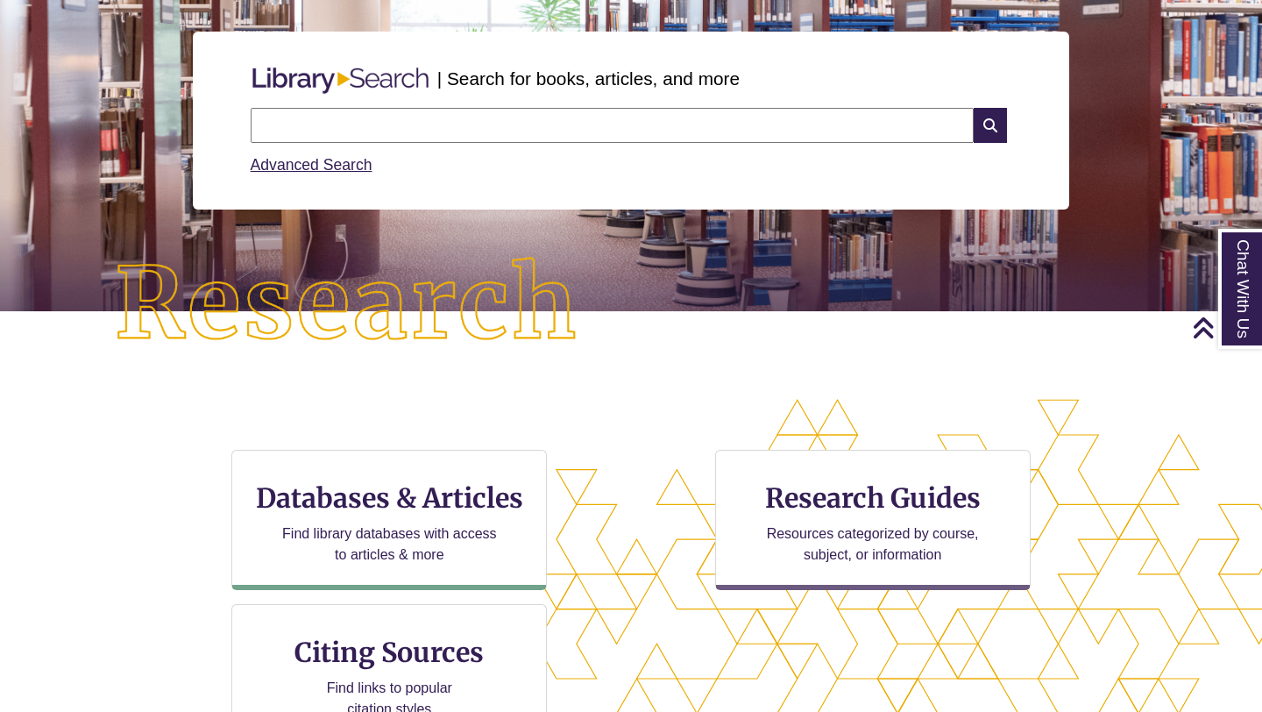
scroll to position [134, 0]
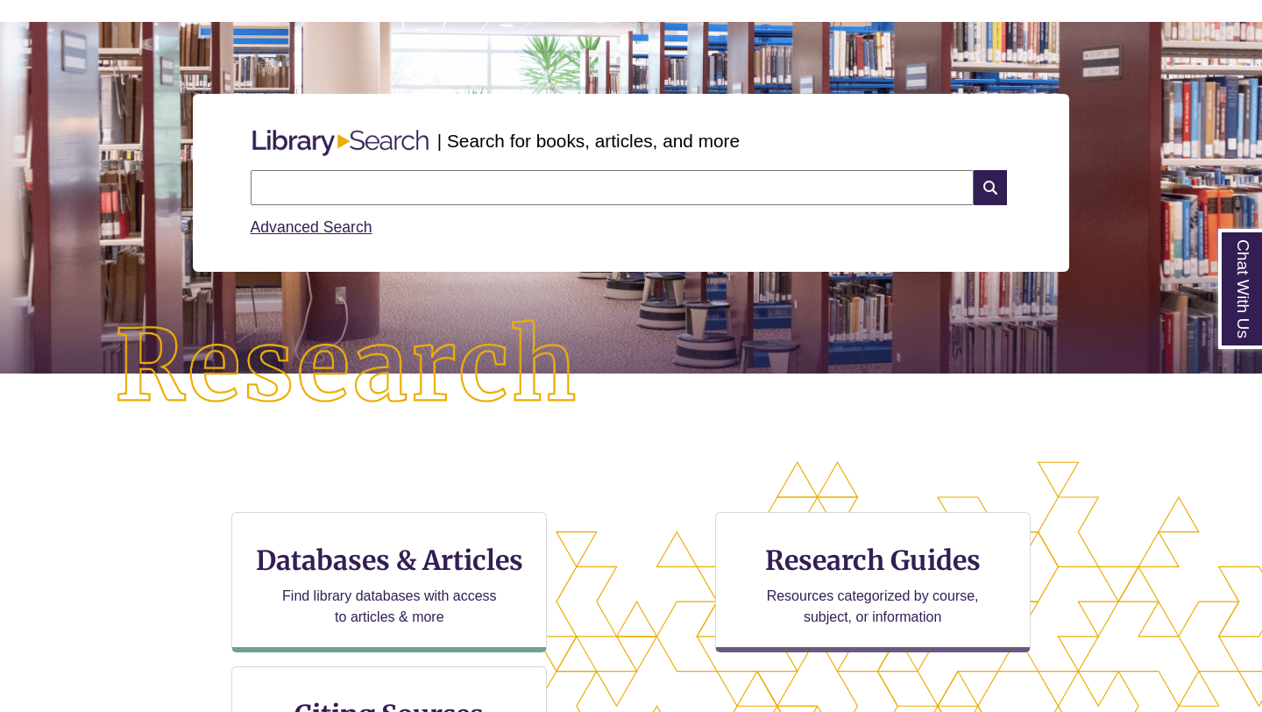
click at [344, 179] on input "text" at bounding box center [612, 187] width 723 height 35
type input "**********"
click at [985, 197] on icon at bounding box center [990, 187] width 33 height 35
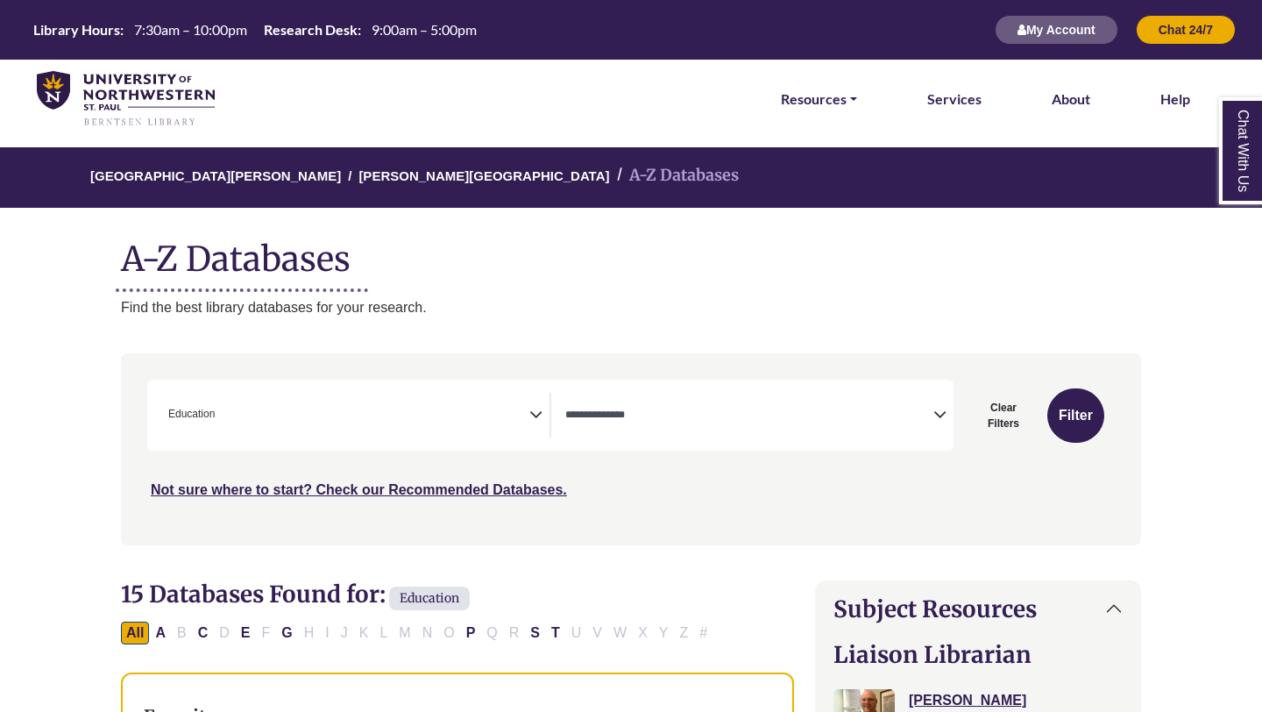
select select "Database Types Filter"
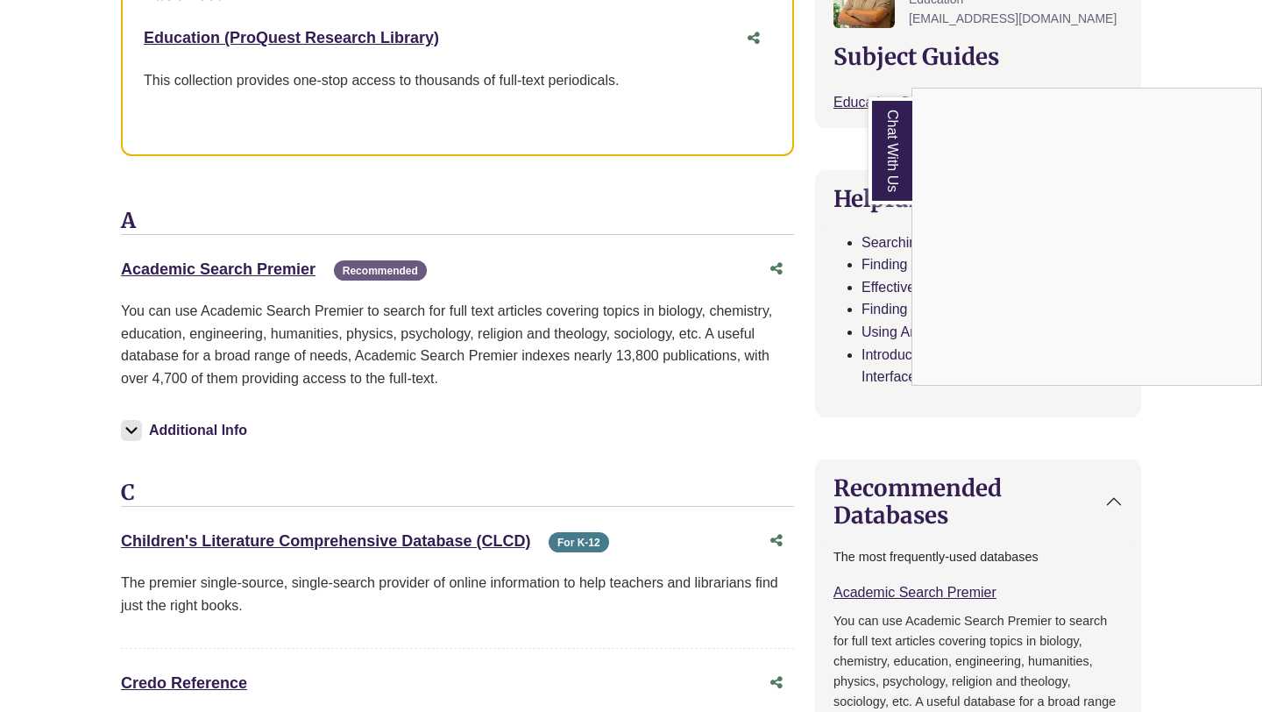
scroll to position [724, 0]
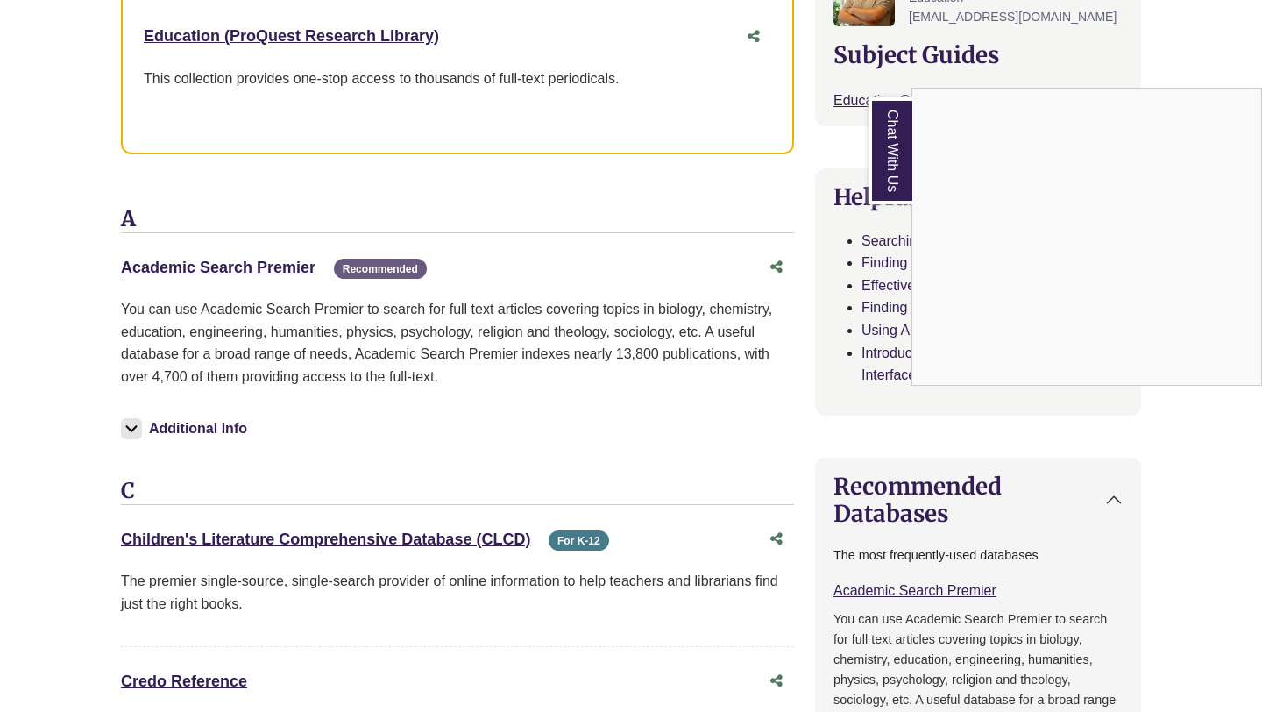
click at [437, 538] on div "Chat With Us" at bounding box center [631, 356] width 1262 height 712
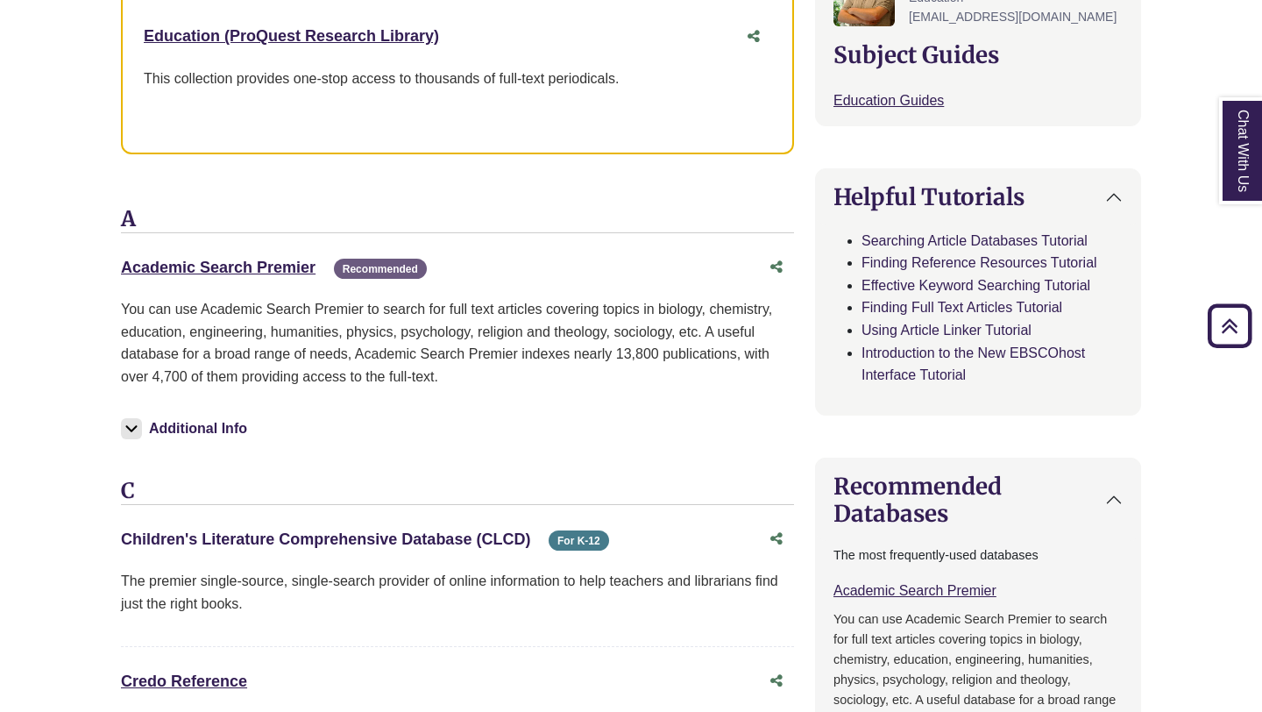
click at [438, 538] on link "Children's Literature Comprehensive Database (CLCD) This link opens in a new wi…" at bounding box center [325, 539] width 409 height 18
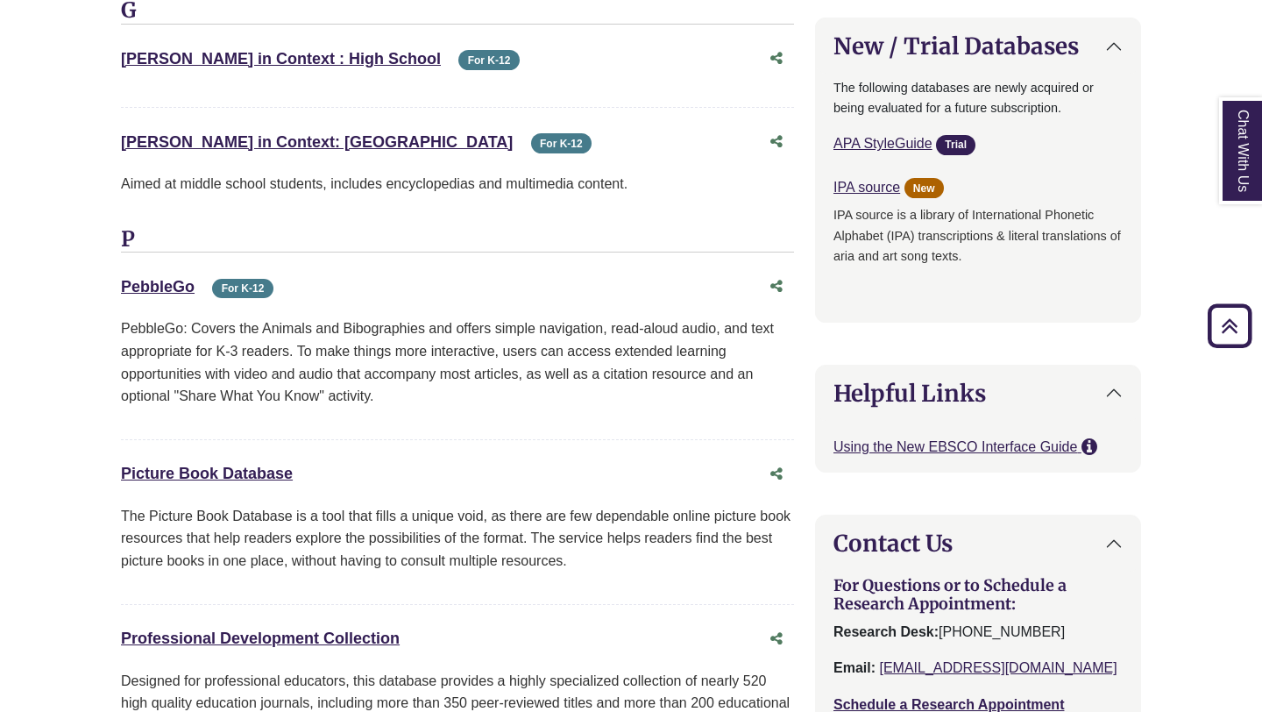
scroll to position [1758, 0]
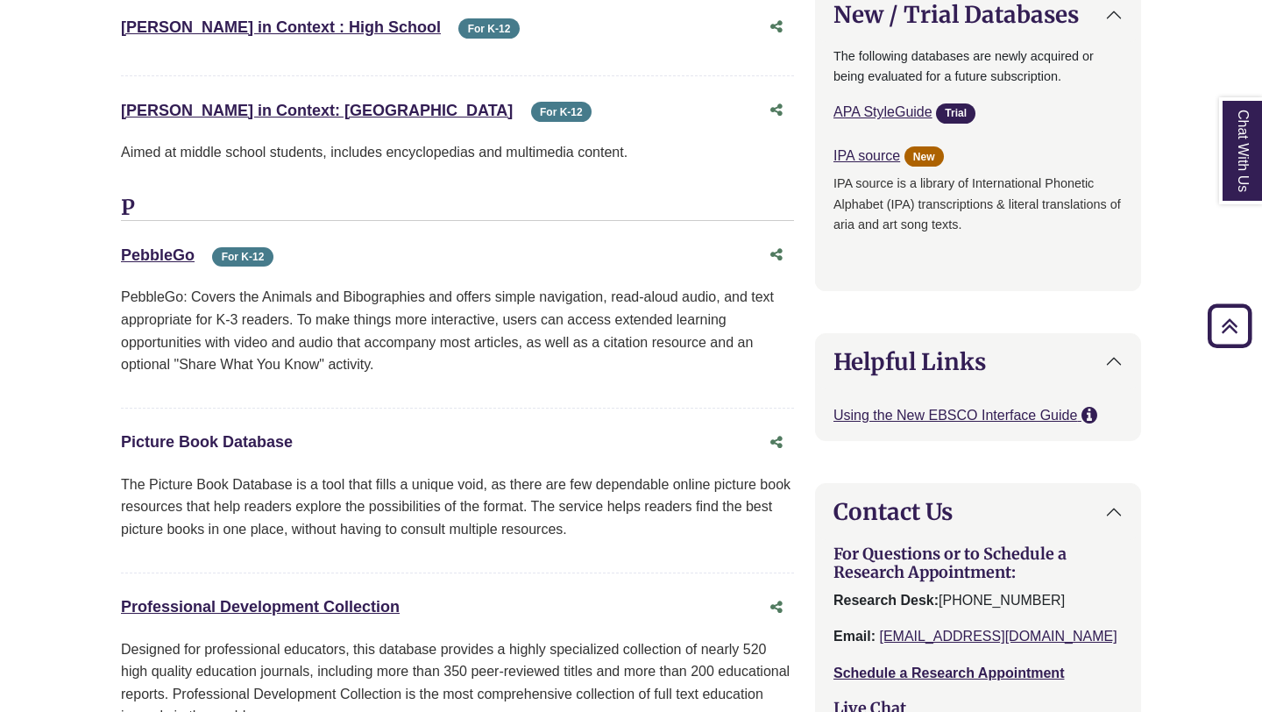
click at [231, 441] on link "Picture Book Database This link opens in a new window" at bounding box center [207, 442] width 172 height 18
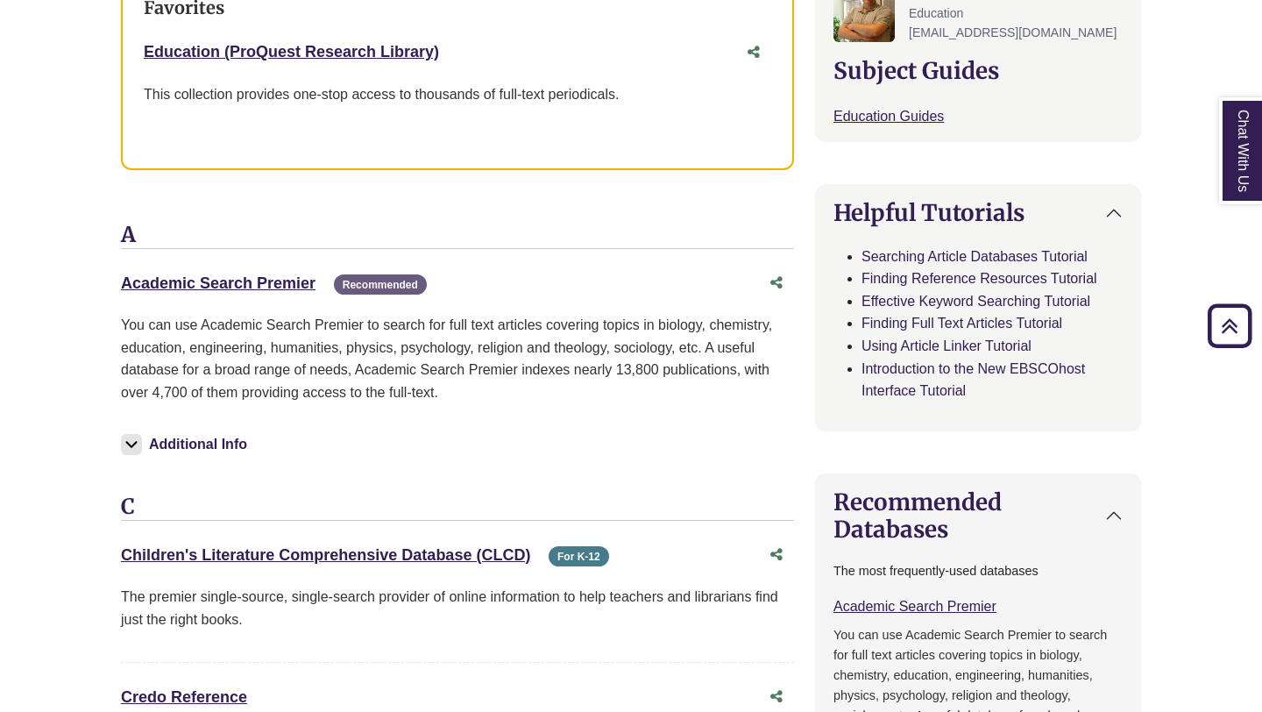
scroll to position [729, 0]
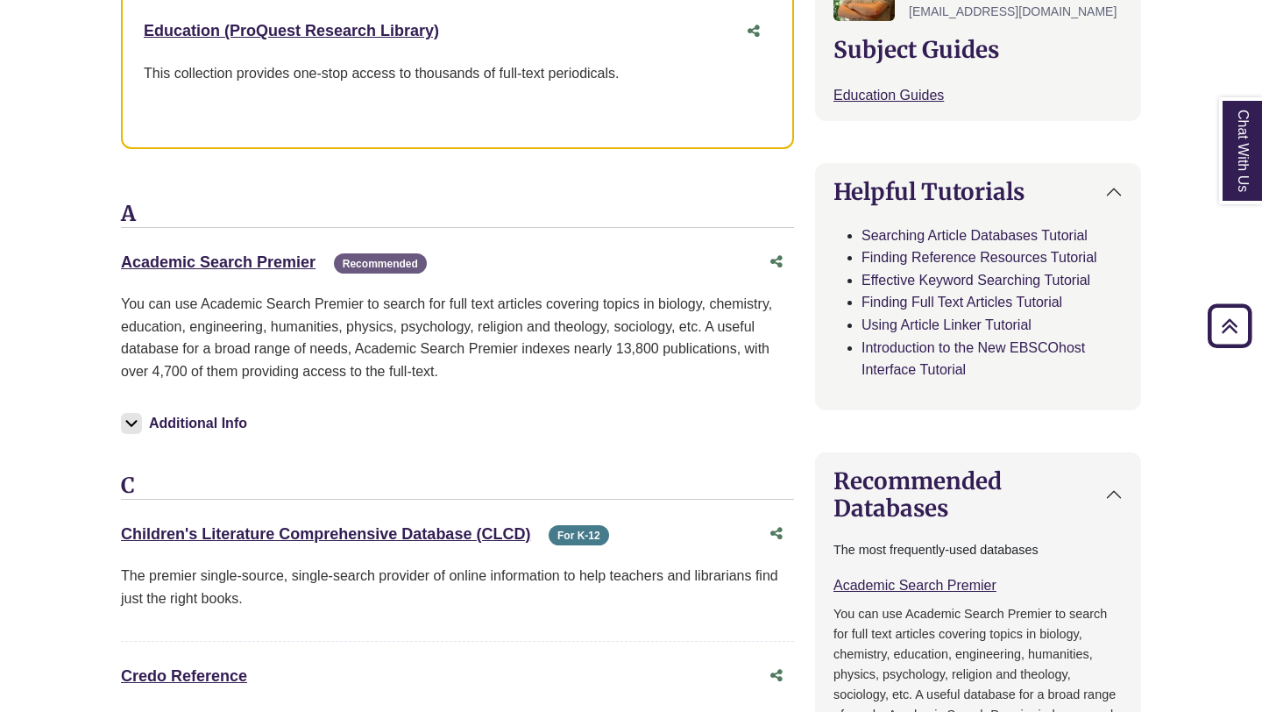
click at [129, 423] on img at bounding box center [131, 423] width 21 height 21
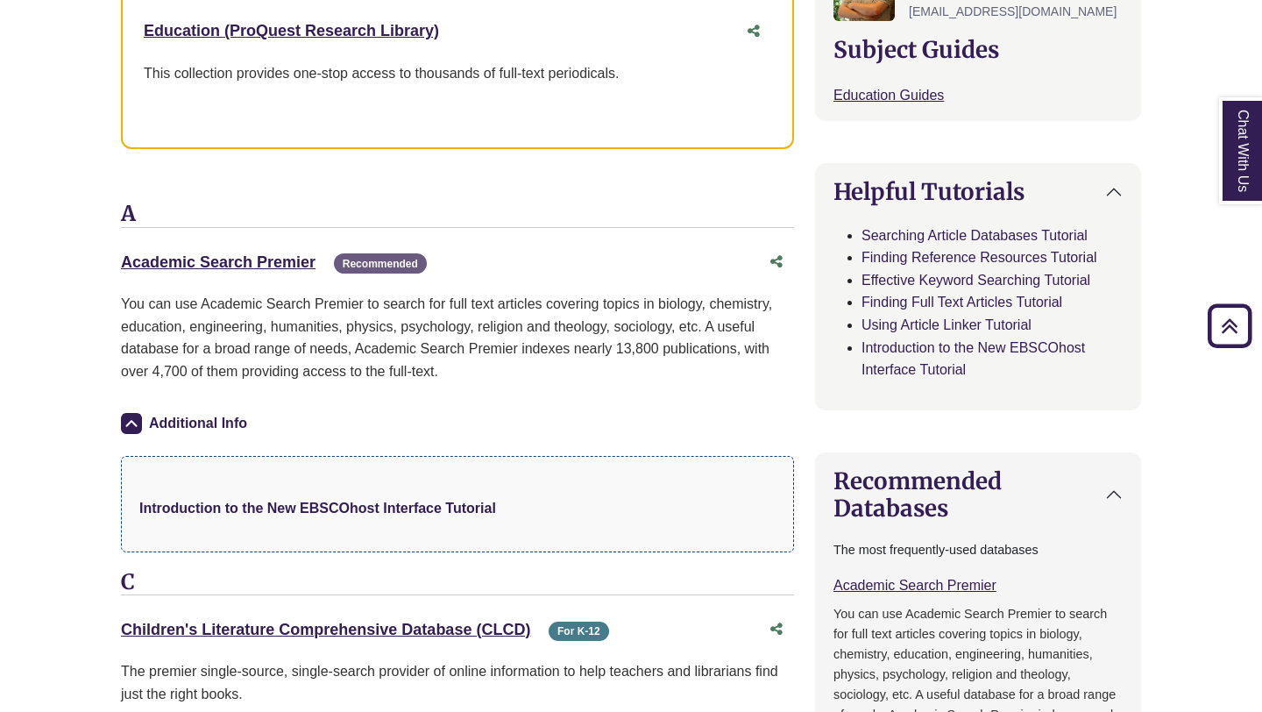
click at [269, 507] on strong "Introduction to the New EBSCOhost Interface Tutorial" at bounding box center [317, 507] width 357 height 15
